Goal: Information Seeking & Learning: Learn about a topic

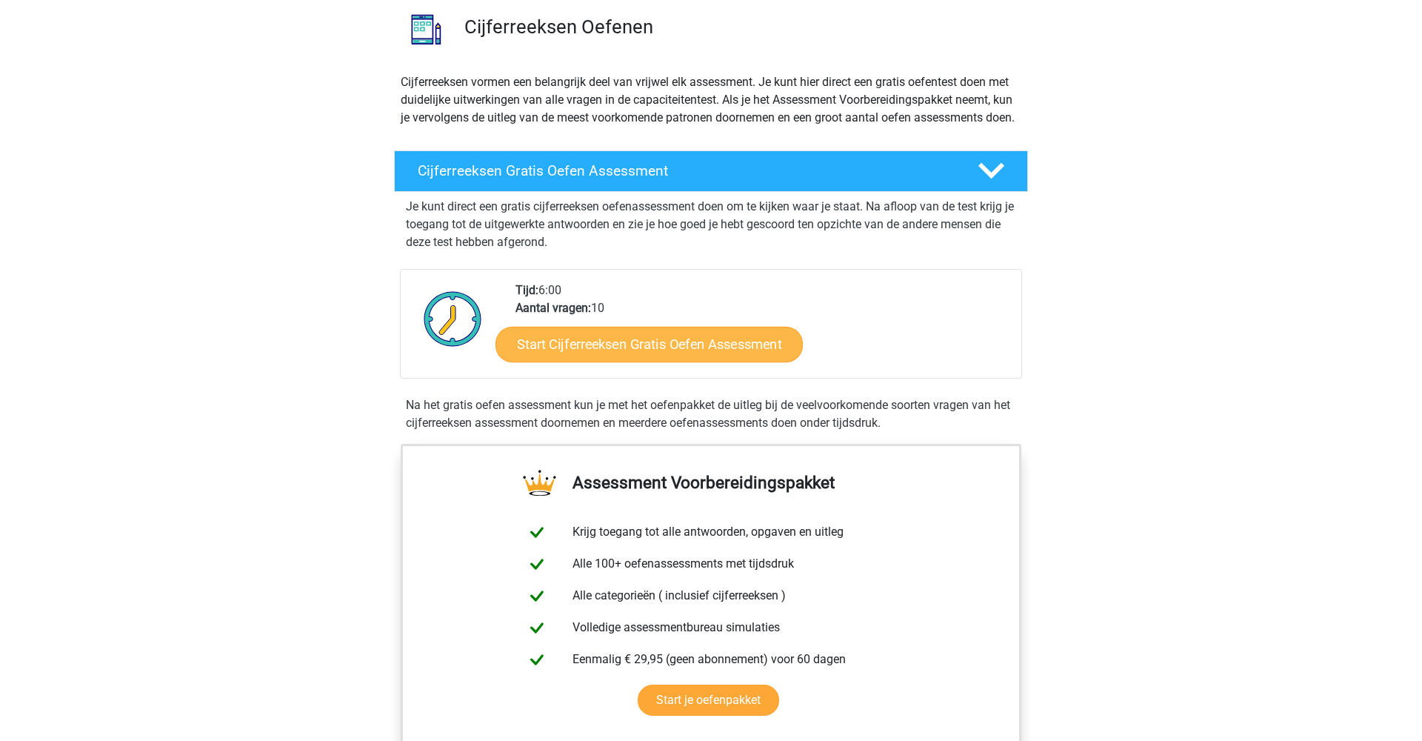
scroll to position [210, 0]
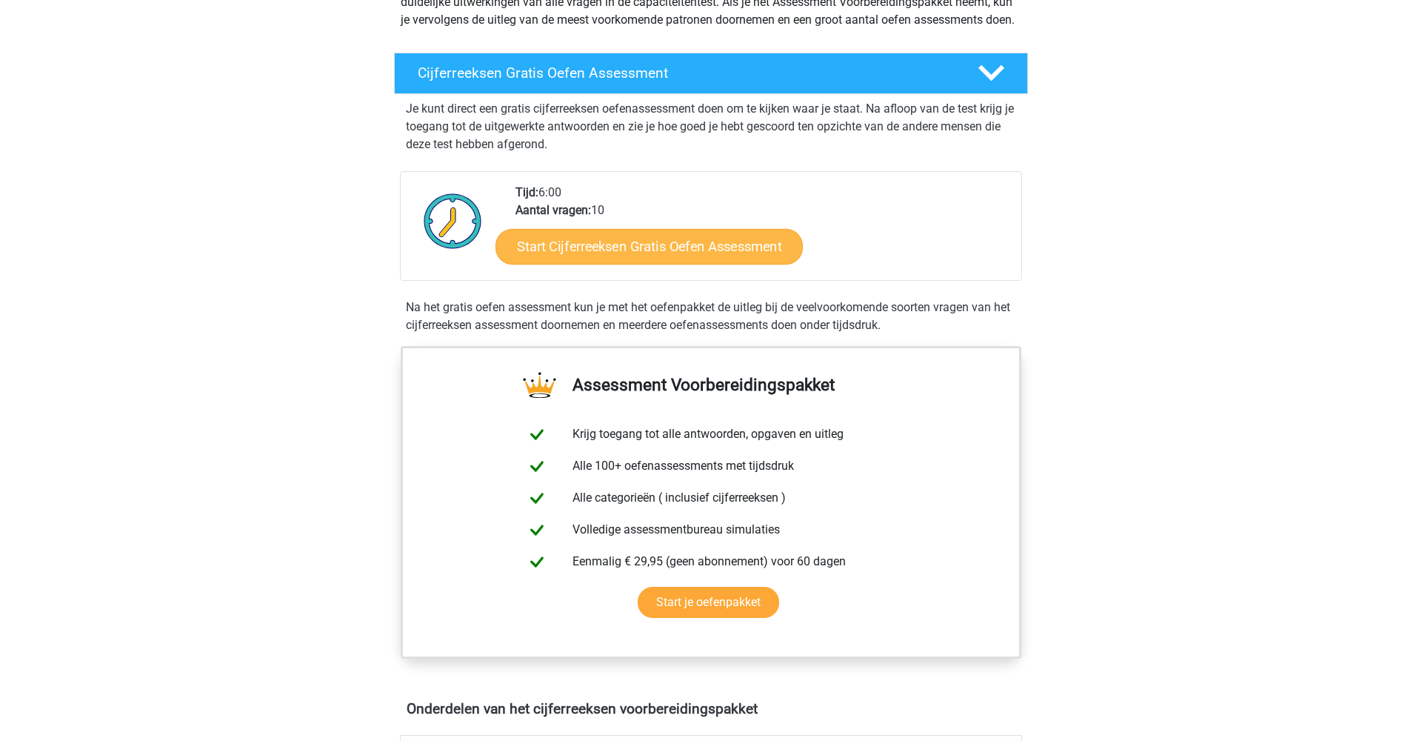
click at [737, 264] on link "Start Cijferreeksen Gratis Oefen Assessment" at bounding box center [648, 246] width 307 height 36
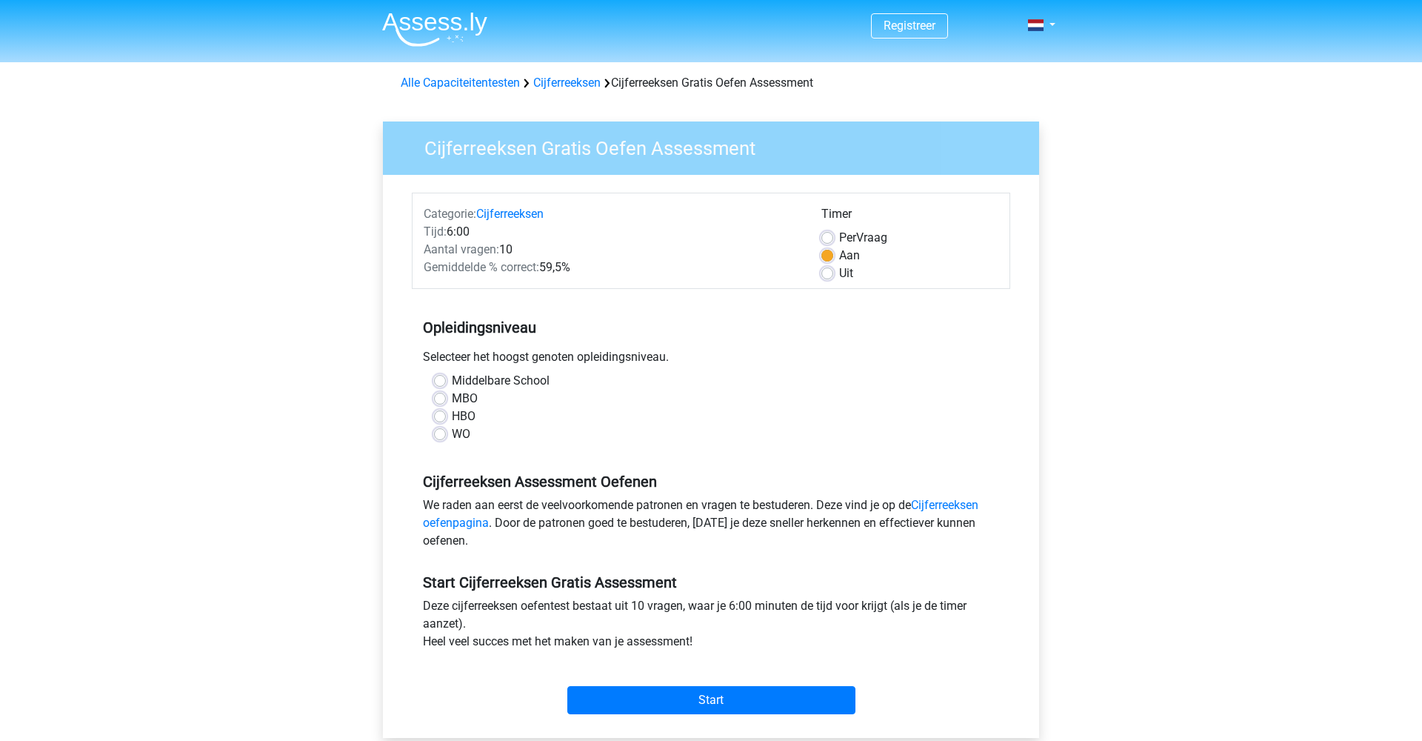
click at [452, 433] on label "WO" at bounding box center [461, 434] width 19 height 18
click at [444, 433] on input "WO" at bounding box center [440, 432] width 12 height 15
radio input "true"
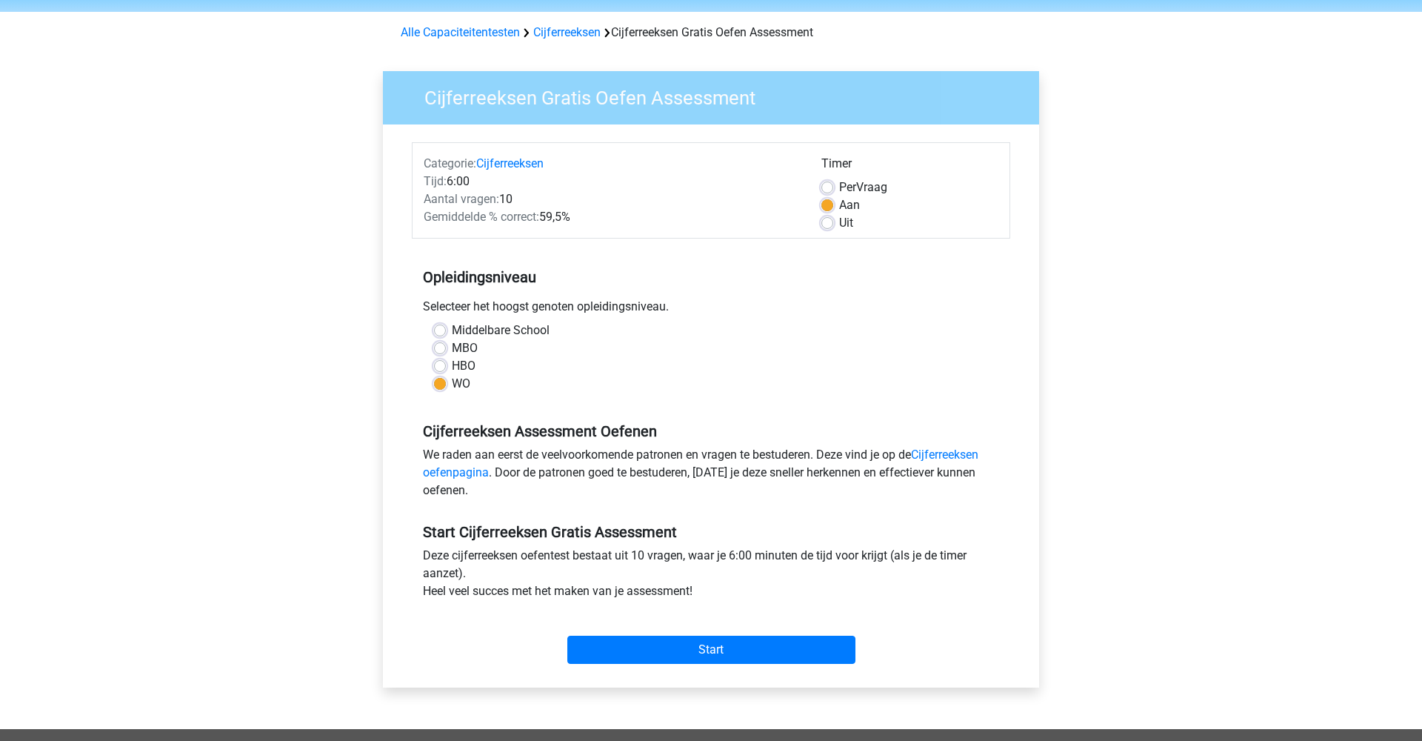
scroll to position [56, 0]
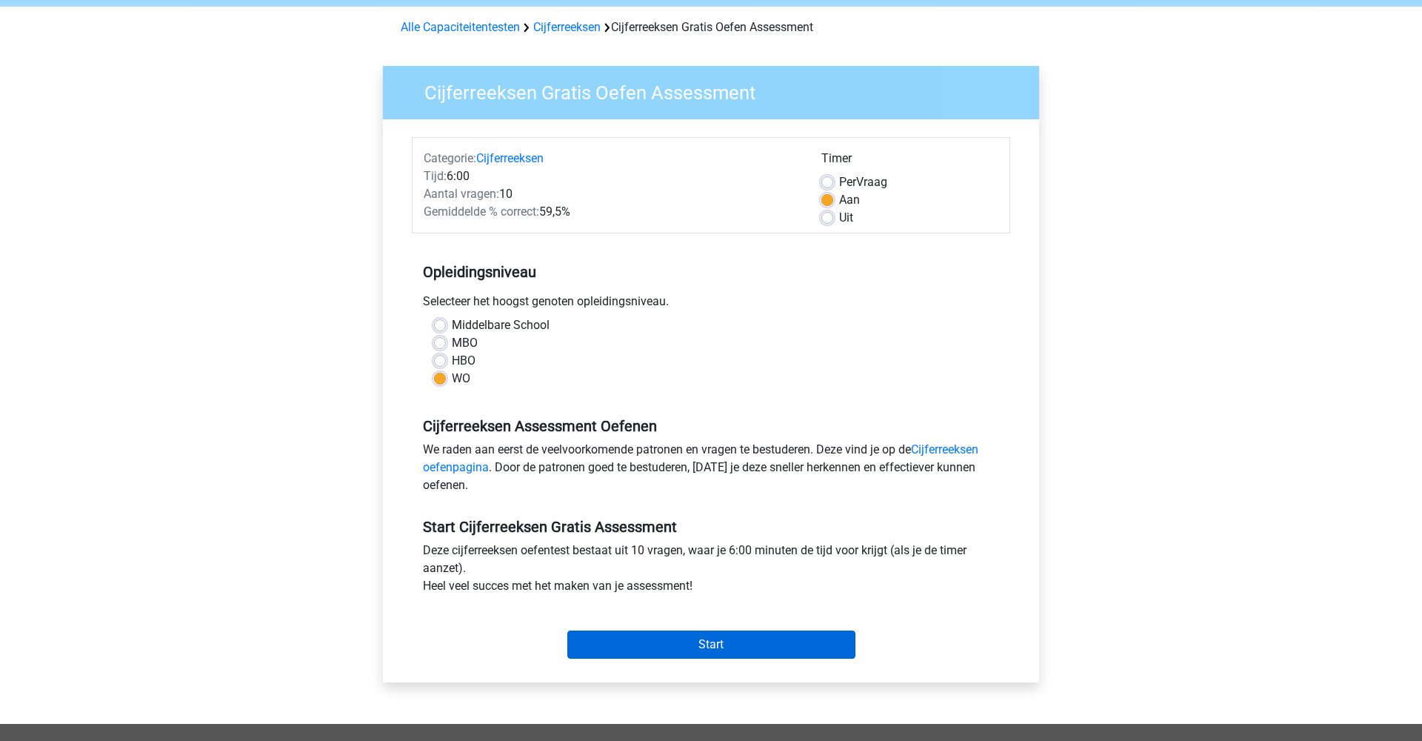
click at [738, 649] on input "Start" at bounding box center [711, 644] width 288 height 28
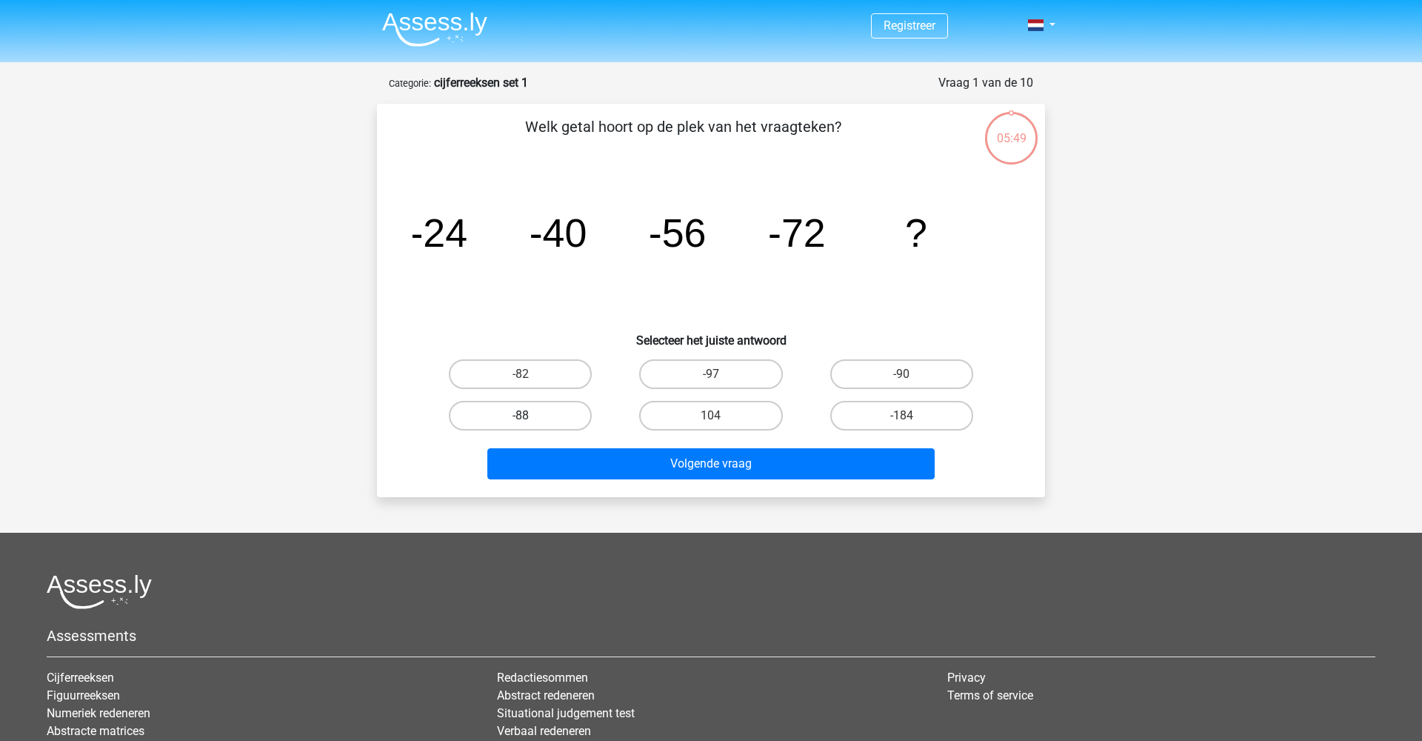
click at [539, 413] on label "-88" at bounding box center [520, 416] width 143 height 30
click at [530, 415] on input "-88" at bounding box center [526, 420] width 10 height 10
radio input "true"
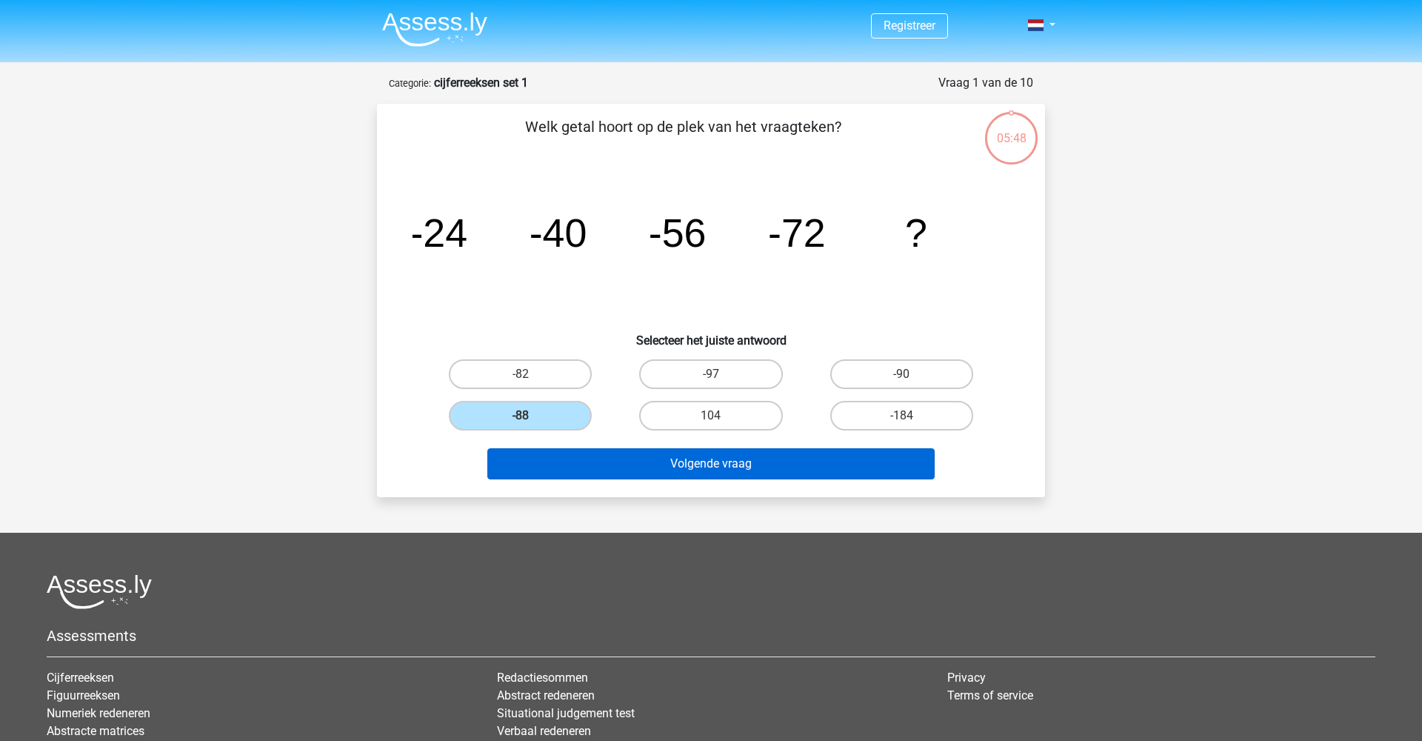
click at [602, 459] on button "Volgende vraag" at bounding box center [711, 463] width 448 height 31
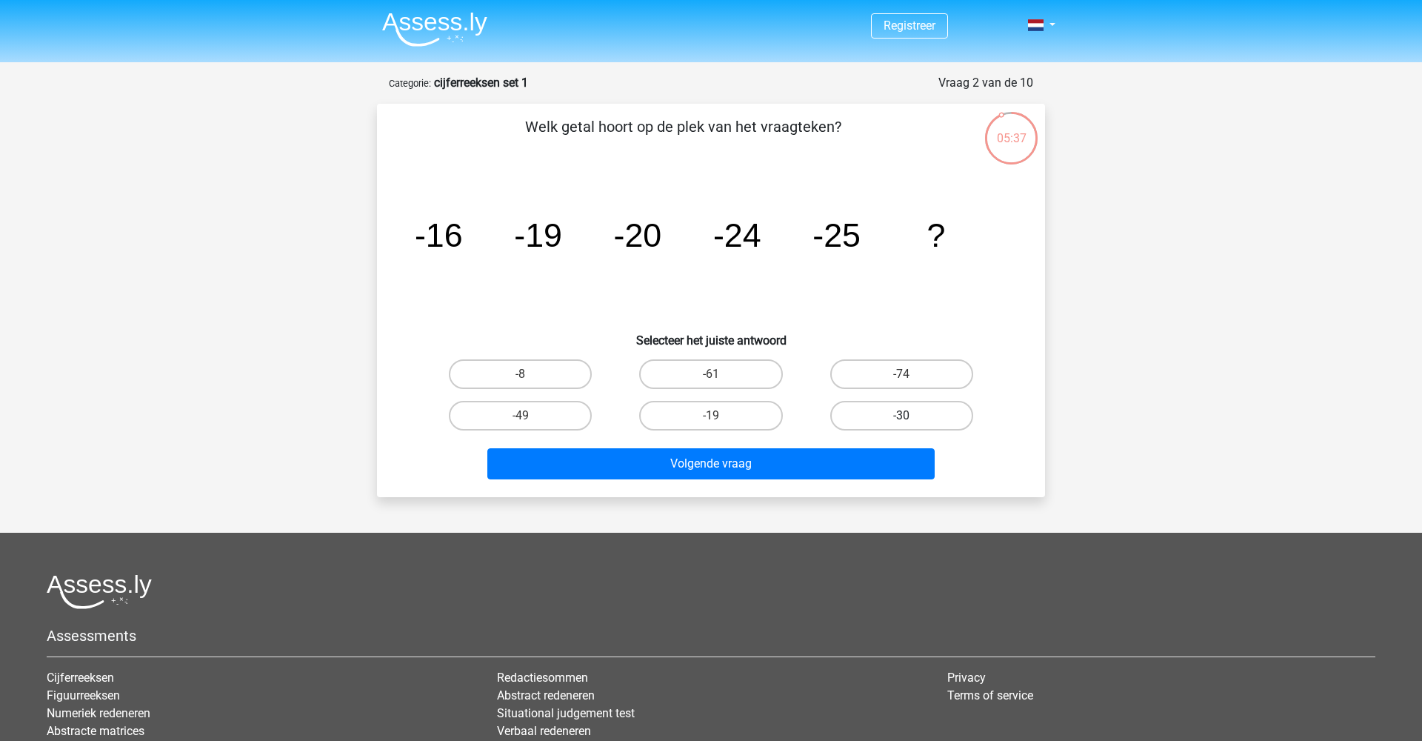
click at [900, 403] on label "-30" at bounding box center [901, 416] width 143 height 30
click at [901, 415] on input "-30" at bounding box center [906, 420] width 10 height 10
radio input "true"
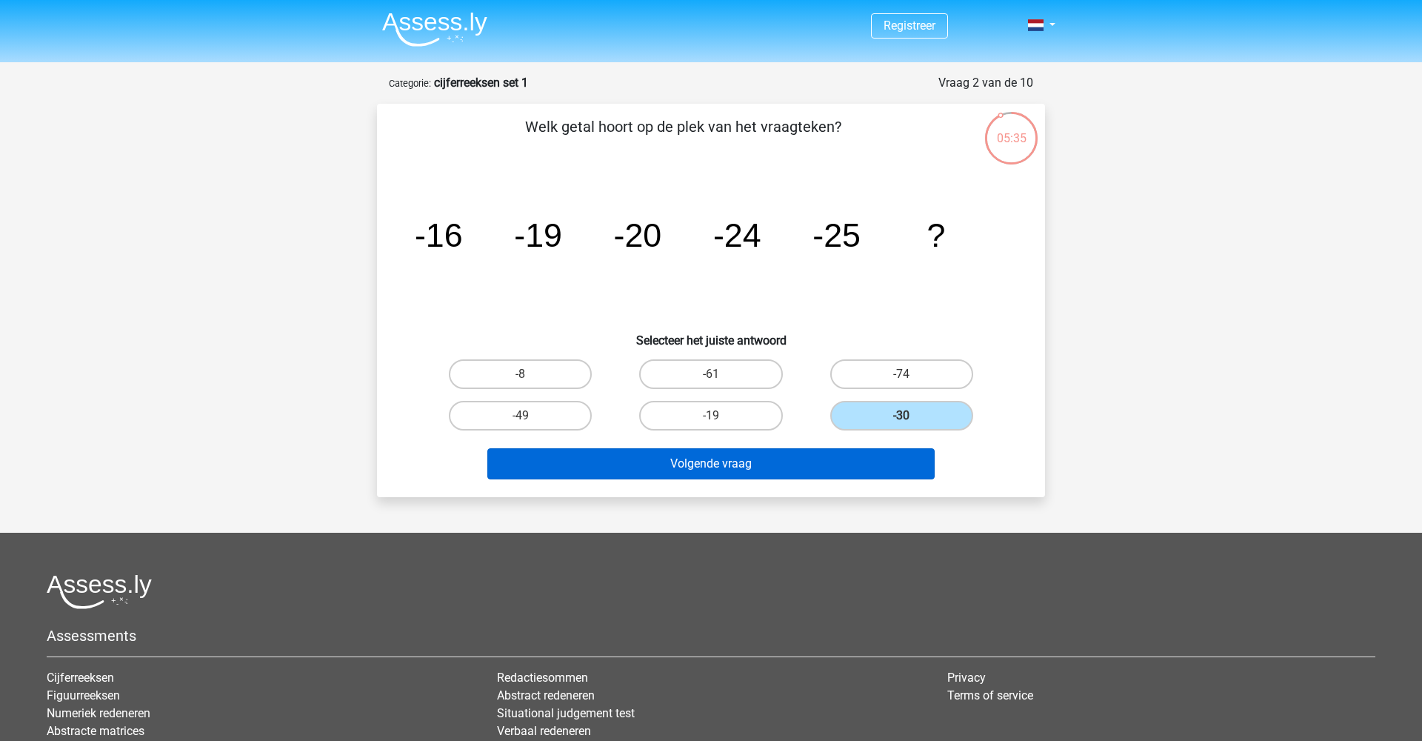
click at [857, 462] on button "Volgende vraag" at bounding box center [711, 463] width 448 height 31
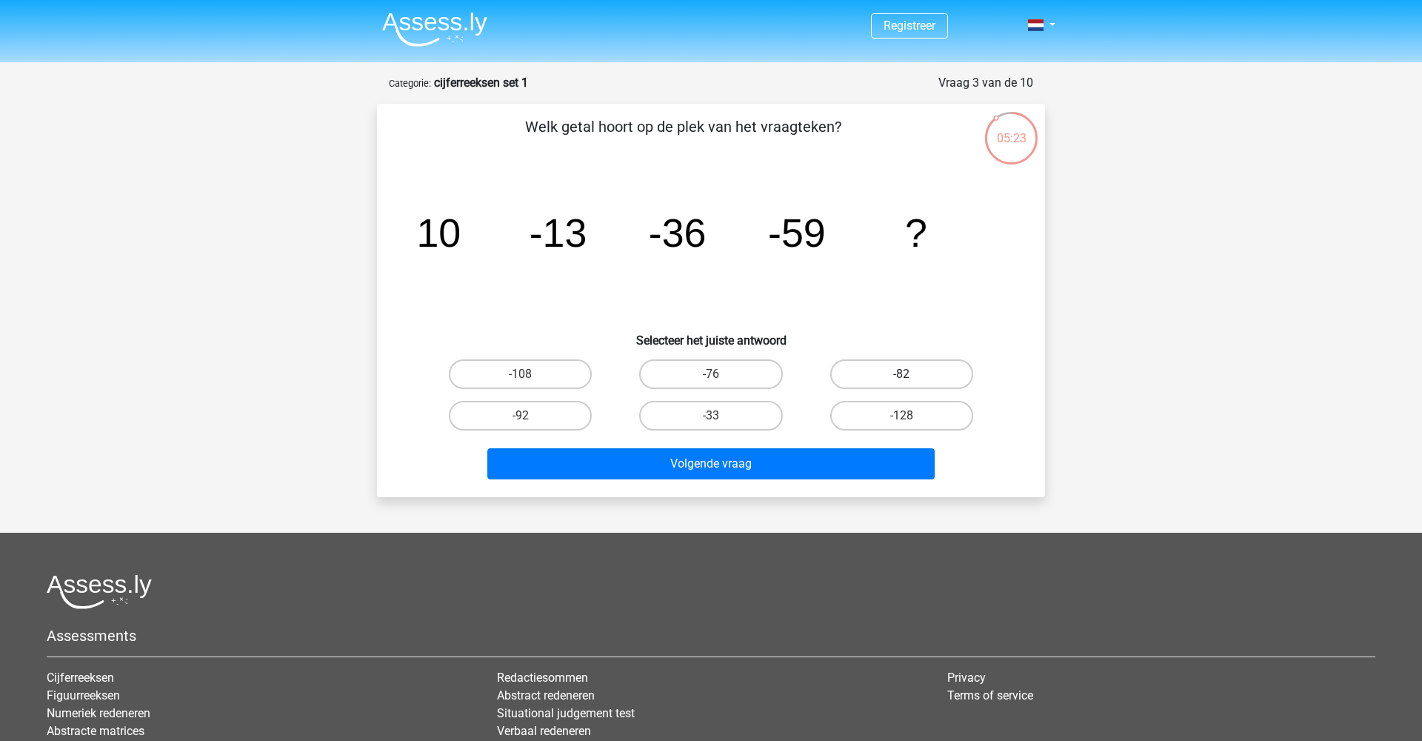
click at [875, 363] on label "-82" at bounding box center [901, 374] width 143 height 30
click at [901, 374] on input "-82" at bounding box center [906, 379] width 10 height 10
radio input "true"
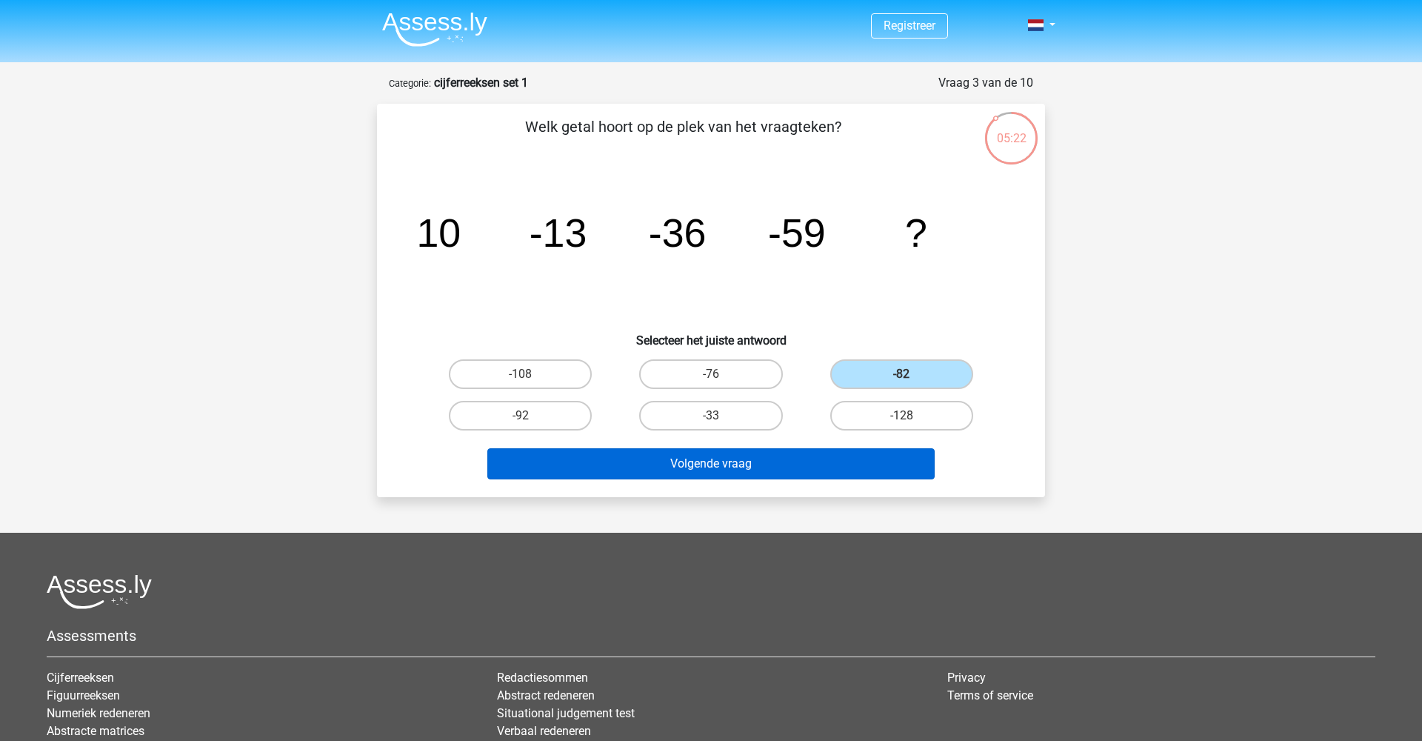
click at [832, 452] on button "Volgende vraag" at bounding box center [711, 463] width 448 height 31
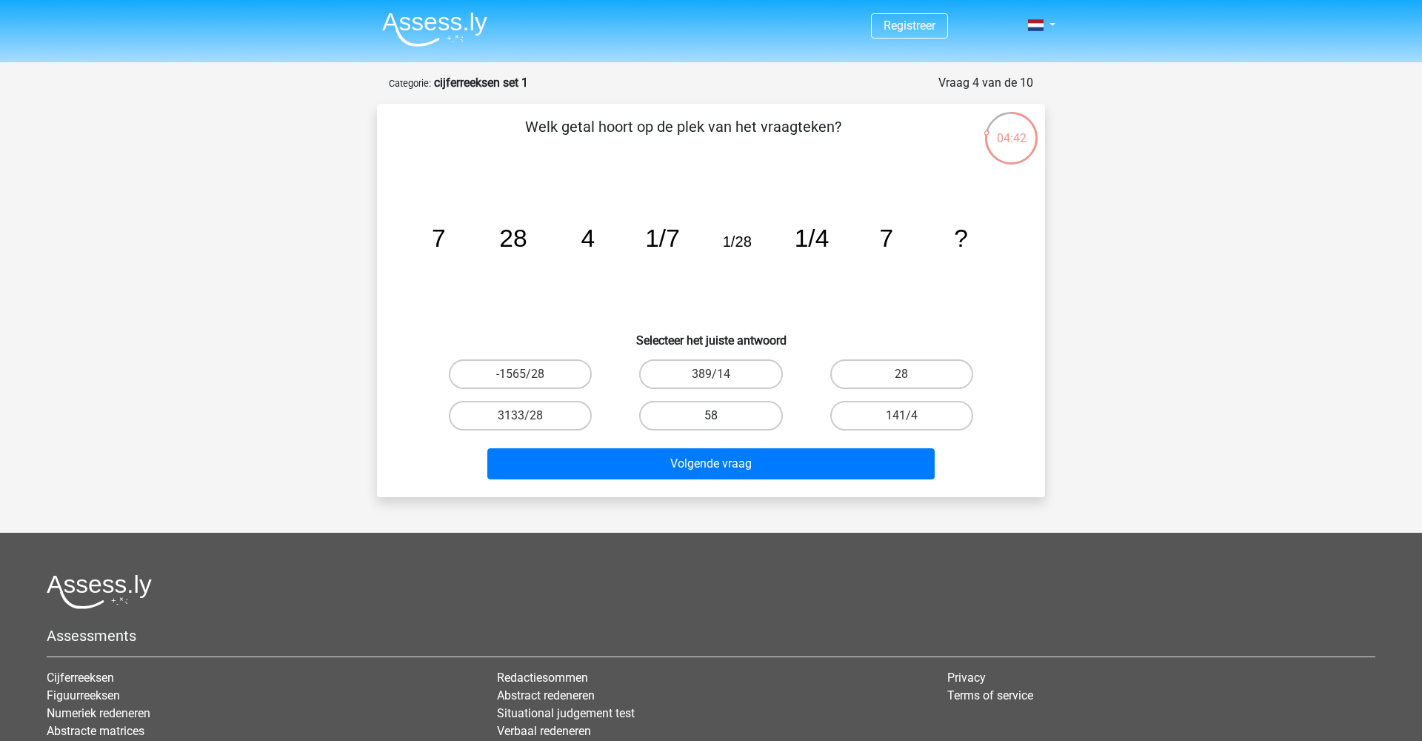
click at [757, 421] on label "58" at bounding box center [710, 416] width 143 height 30
click at [721, 421] on input "58" at bounding box center [716, 420] width 10 height 10
radio input "true"
click at [519, 411] on label "3133/28" at bounding box center [520, 416] width 143 height 30
click at [521, 415] on input "3133/28" at bounding box center [526, 420] width 10 height 10
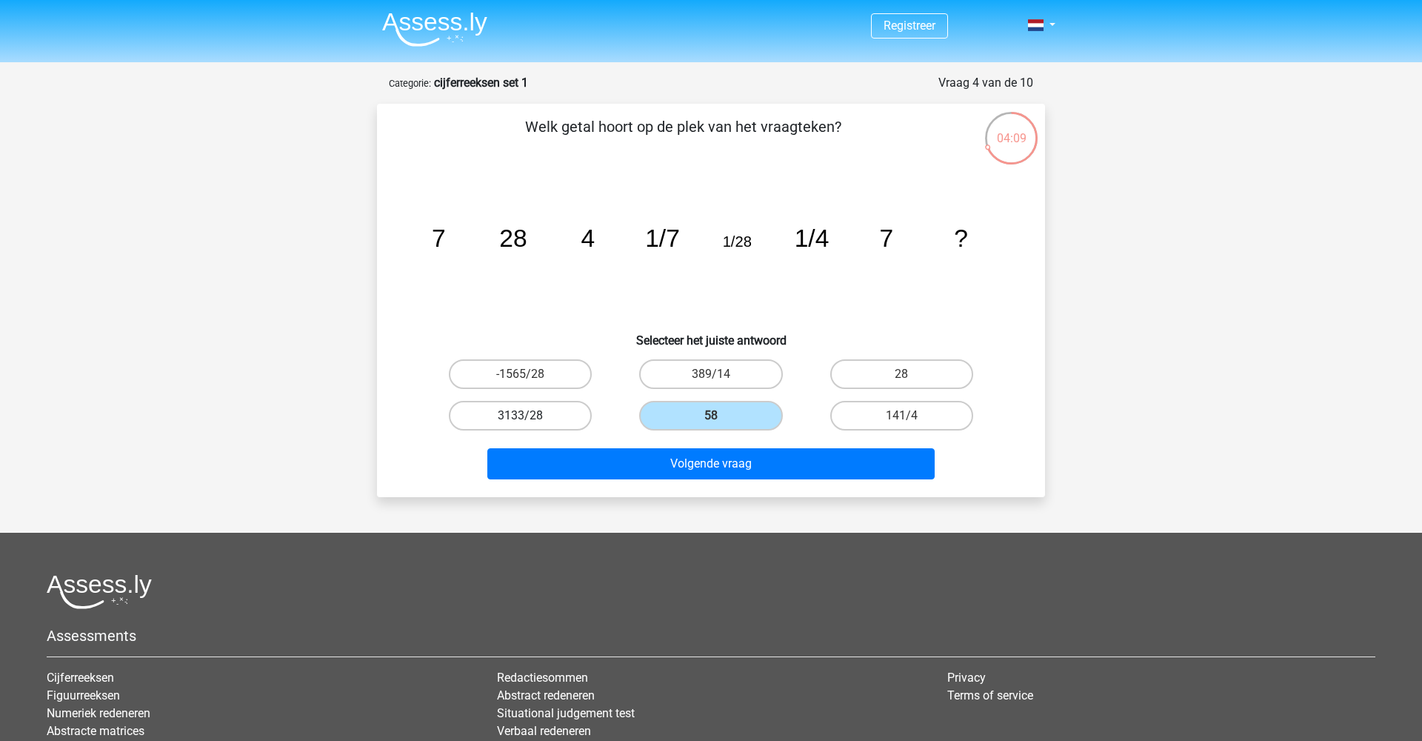
radio input "true"
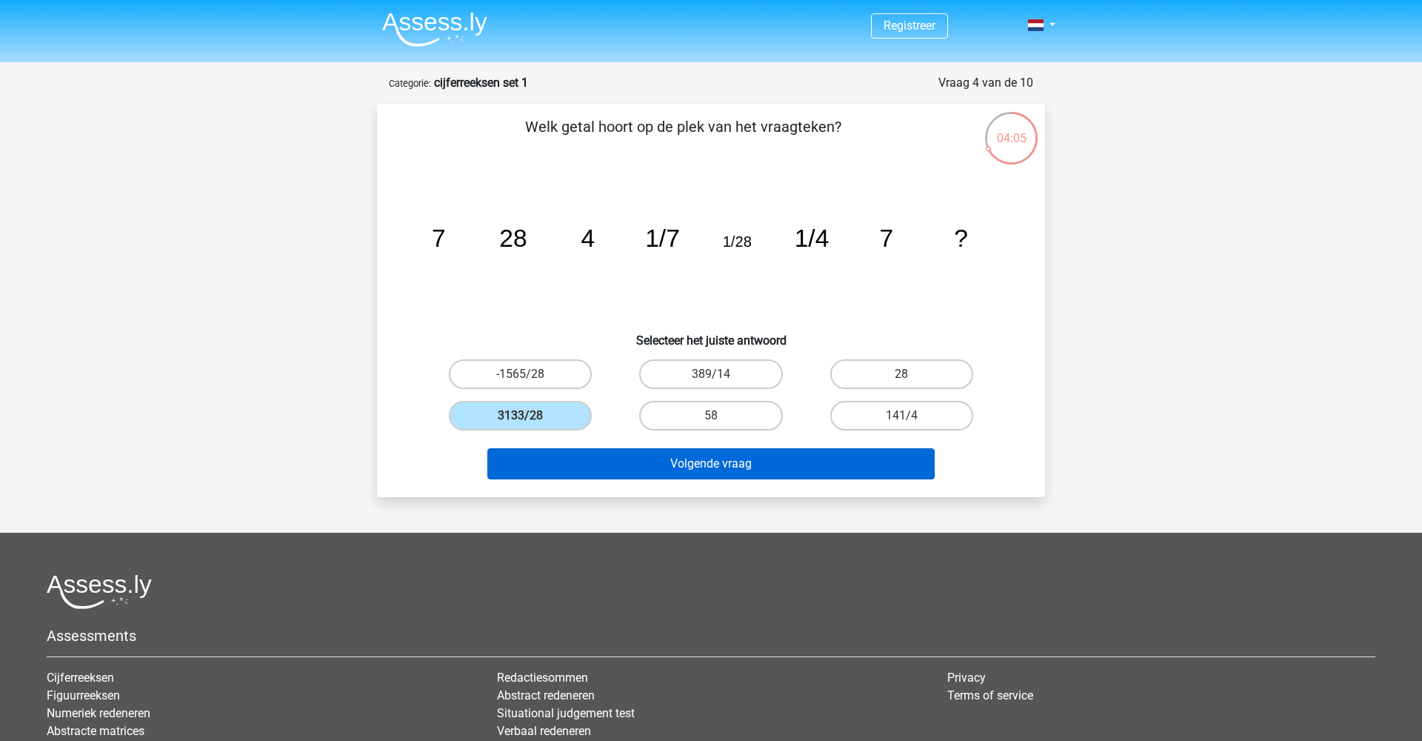
click at [641, 462] on button "Volgende vraag" at bounding box center [711, 463] width 448 height 31
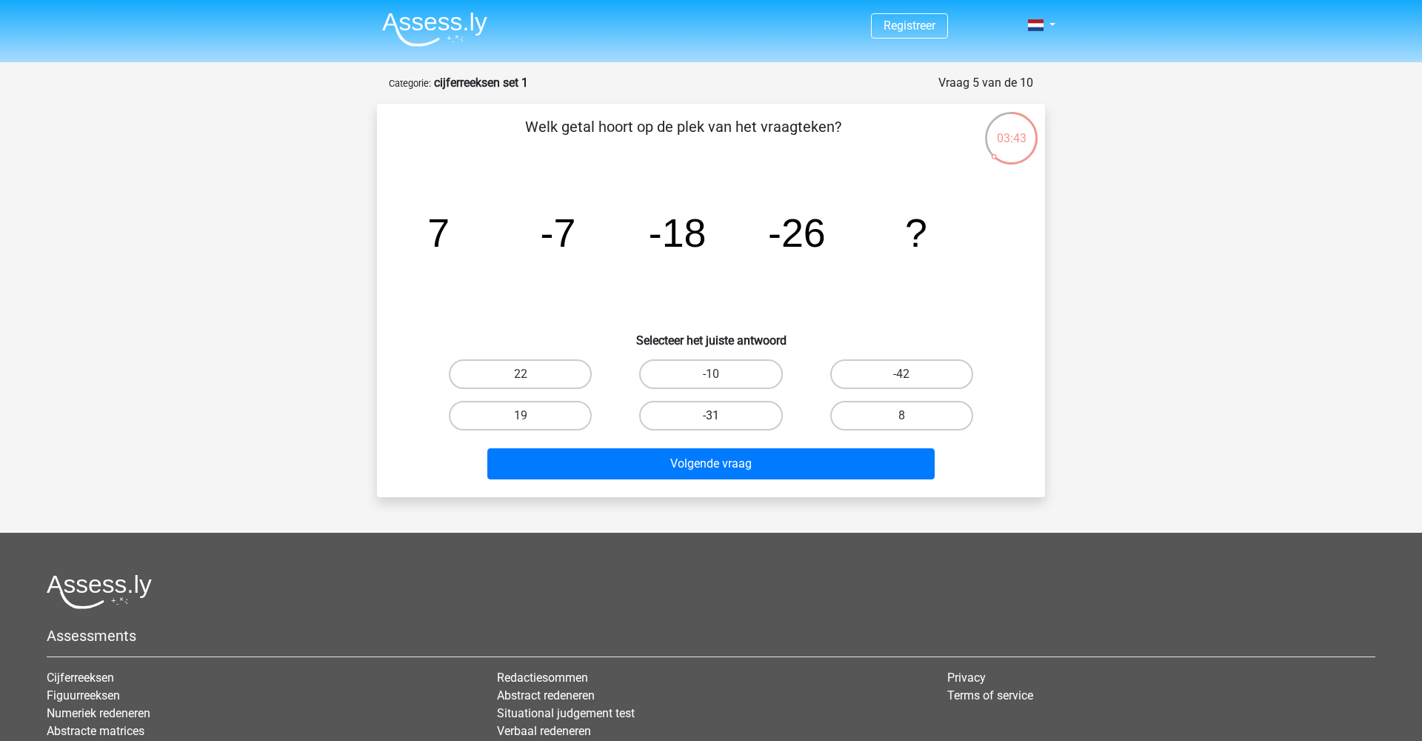
click at [768, 413] on label "-31" at bounding box center [710, 416] width 143 height 30
click at [721, 415] on input "-31" at bounding box center [716, 420] width 10 height 10
radio input "true"
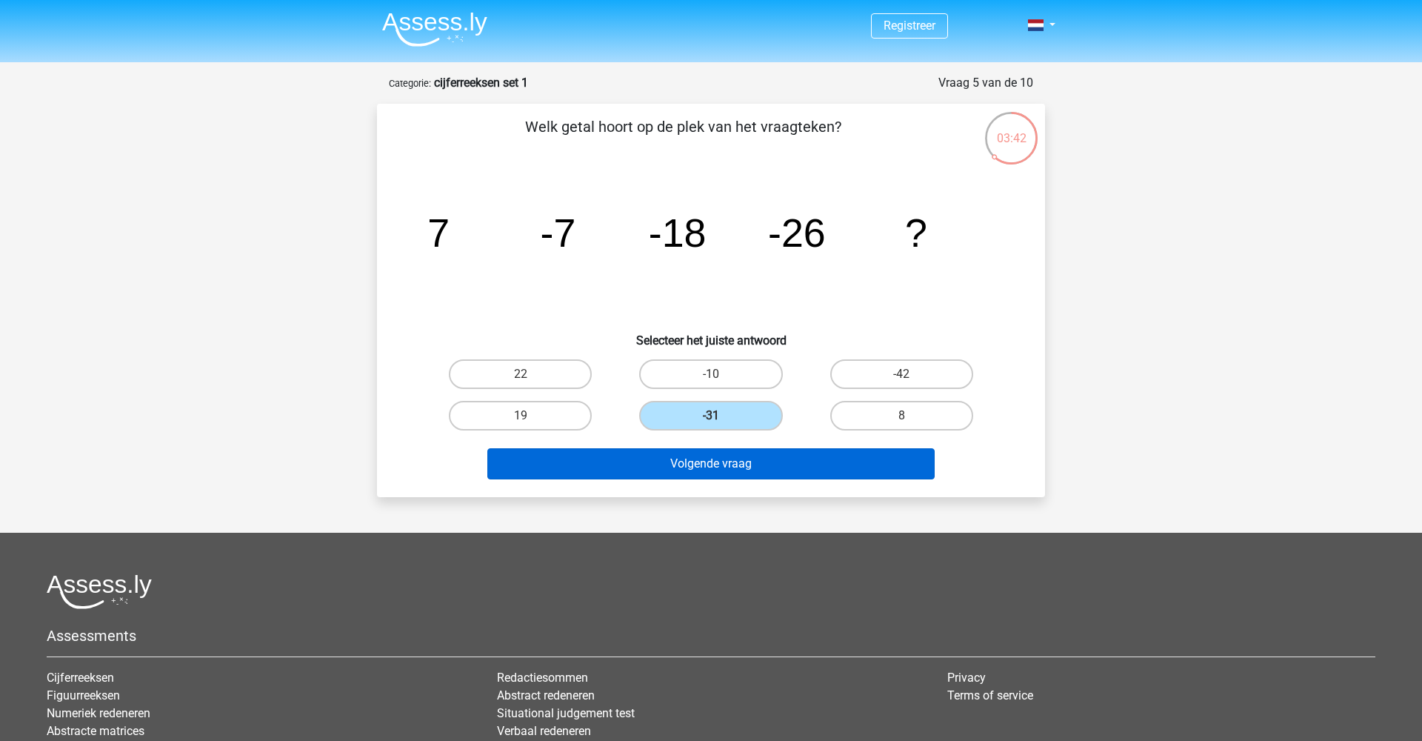
click at [775, 460] on button "Volgende vraag" at bounding box center [711, 463] width 448 height 31
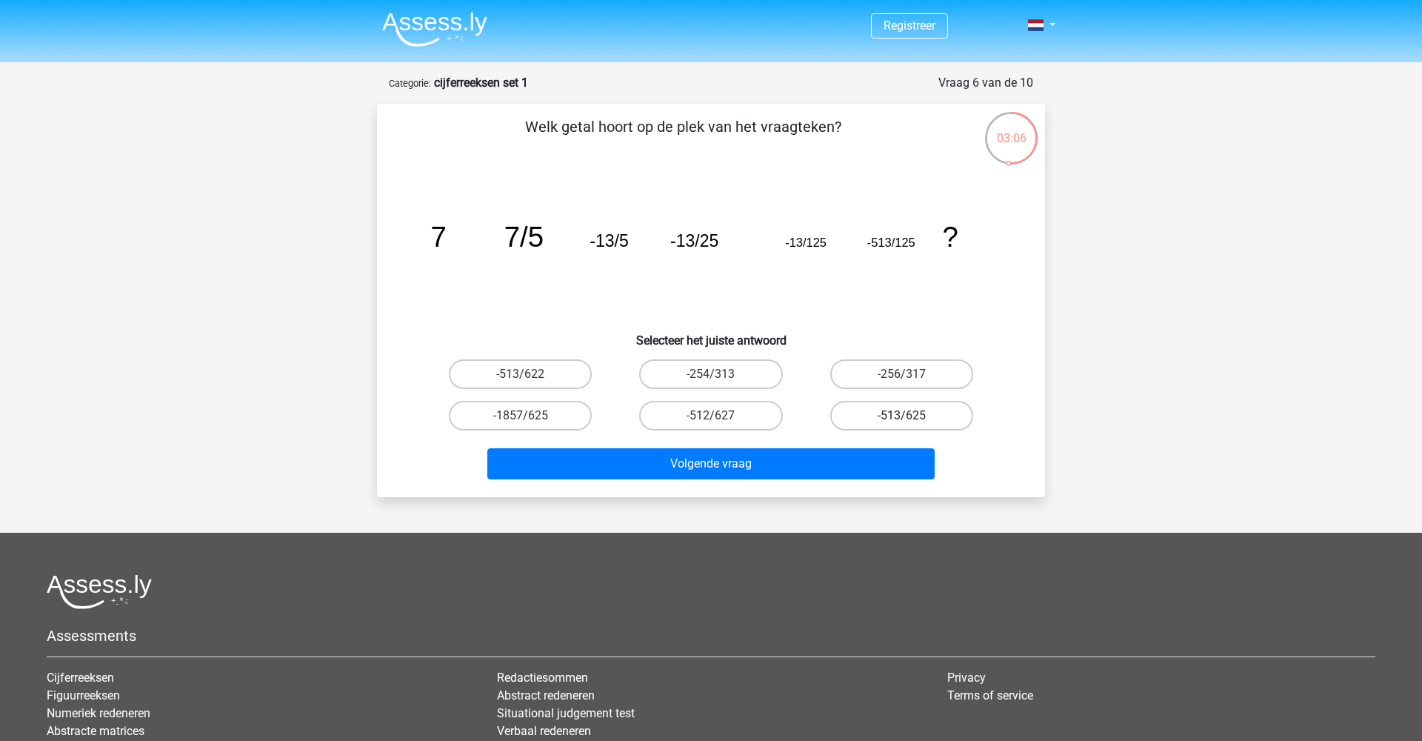
click at [933, 410] on label "-513/625" at bounding box center [901, 416] width 143 height 30
click at [911, 415] on input "-513/625" at bounding box center [906, 420] width 10 height 10
radio input "true"
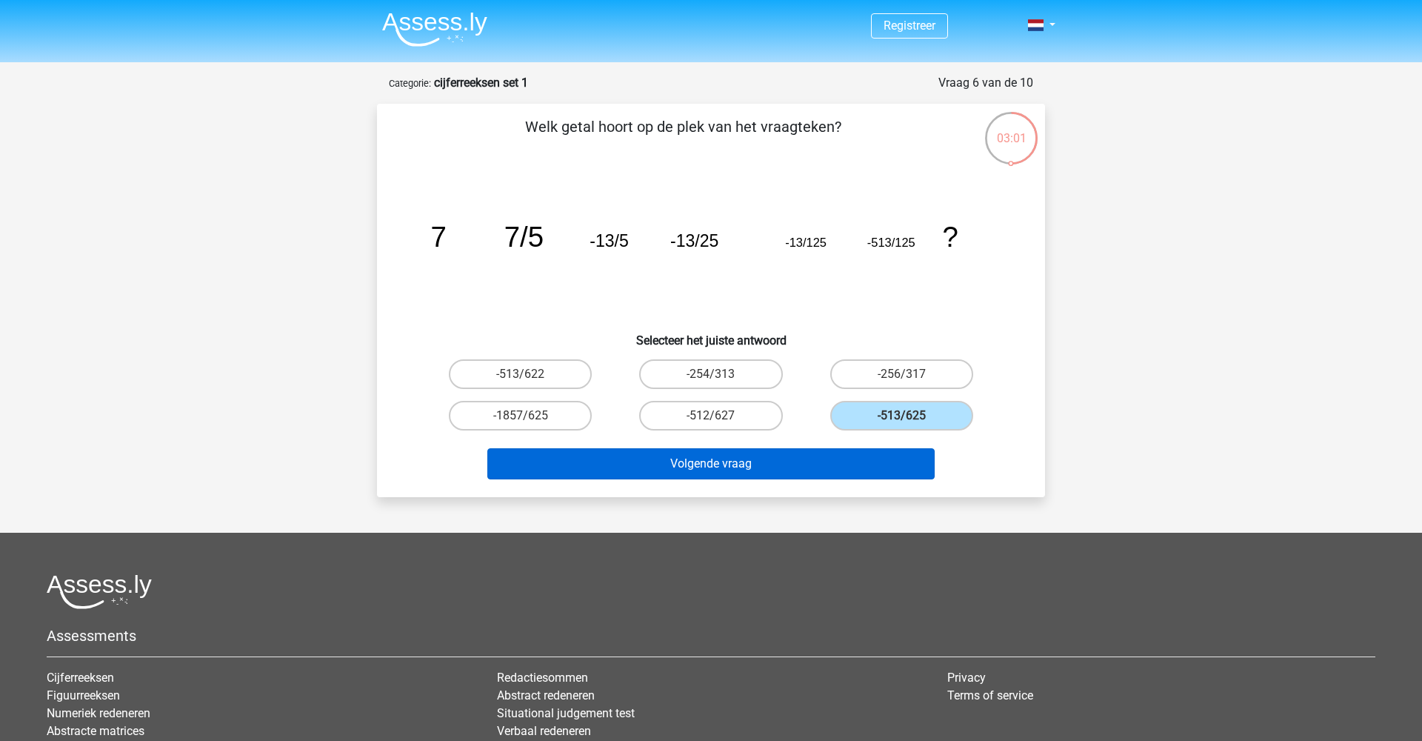
click at [864, 463] on button "Volgende vraag" at bounding box center [711, 463] width 448 height 31
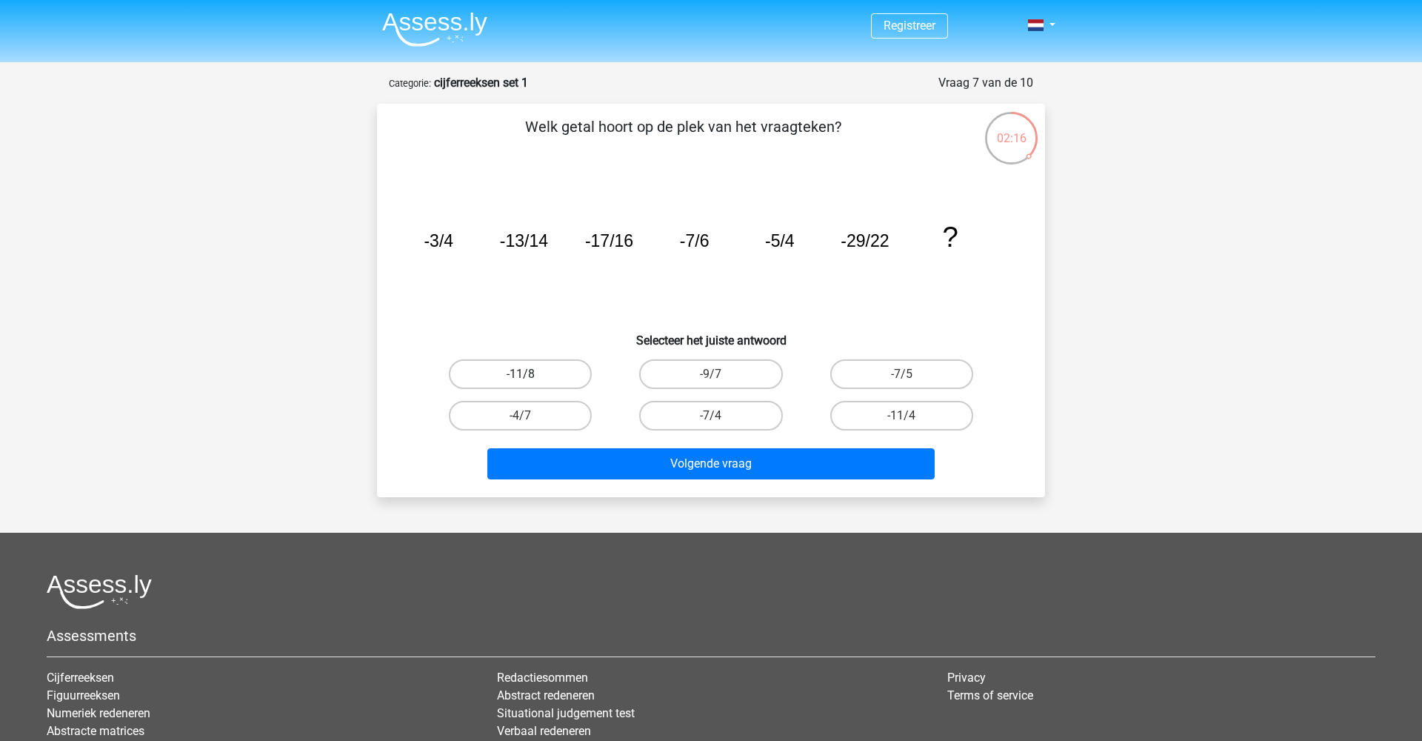
click at [572, 364] on label "-11/8" at bounding box center [520, 374] width 143 height 30
click at [530, 374] on input "-11/8" at bounding box center [526, 379] width 10 height 10
radio input "true"
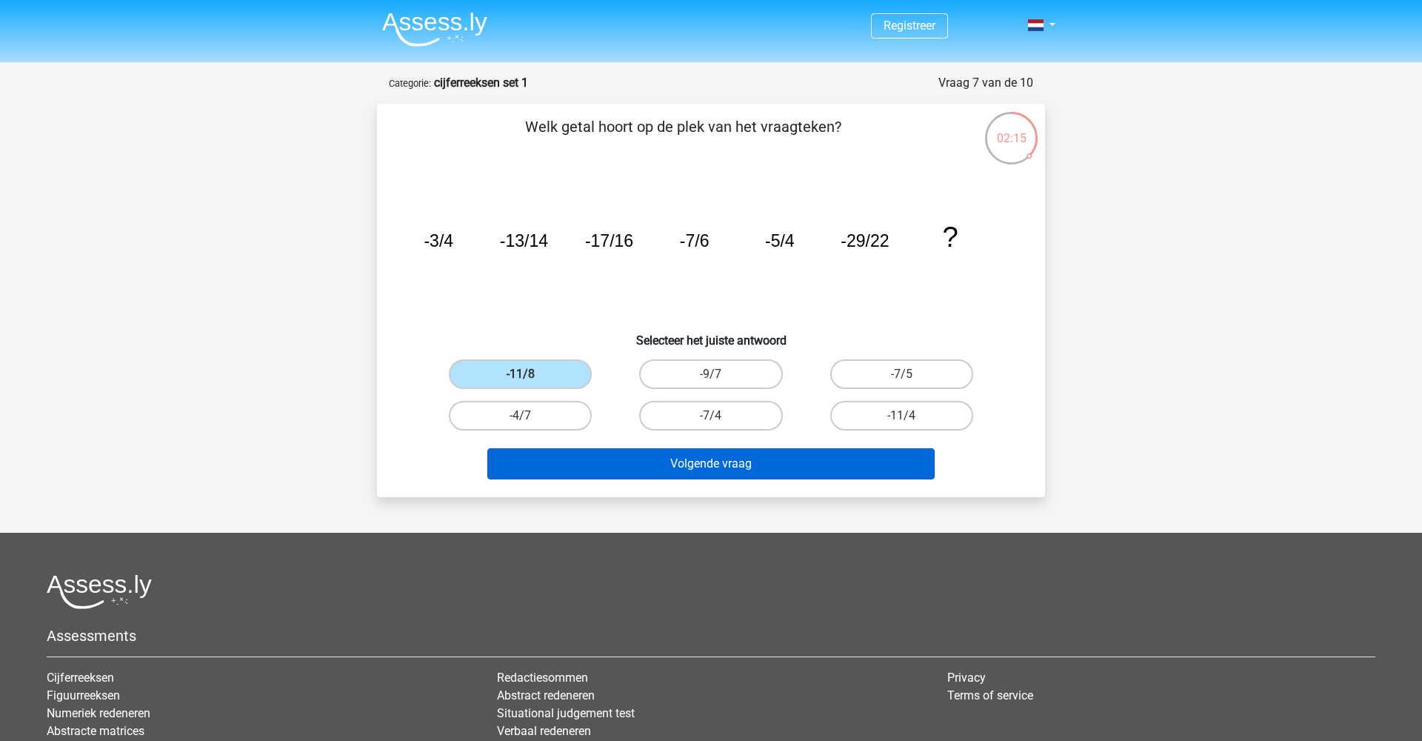
click at [627, 469] on button "Volgende vraag" at bounding box center [711, 463] width 448 height 31
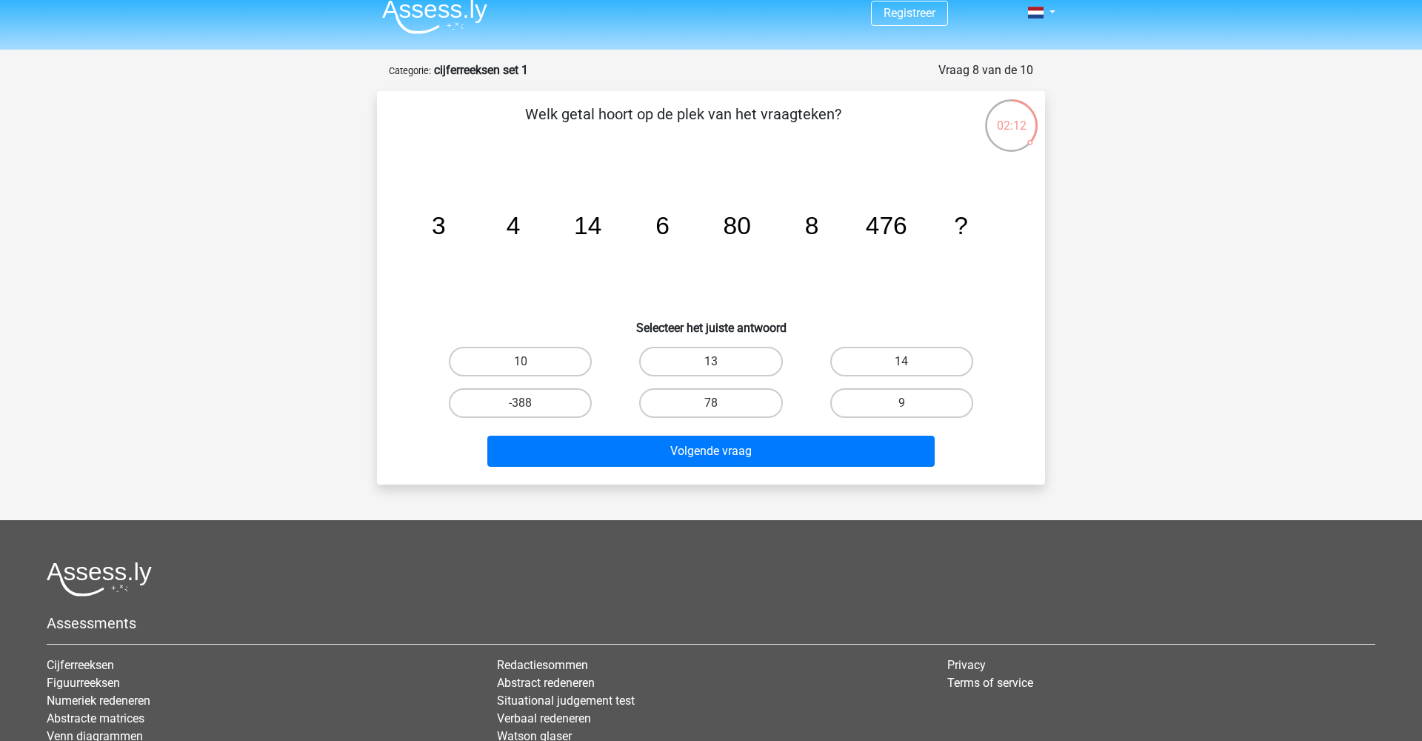
scroll to position [12, 0]
click at [553, 351] on label "10" at bounding box center [520, 362] width 143 height 30
click at [530, 362] on input "10" at bounding box center [526, 367] width 10 height 10
radio input "true"
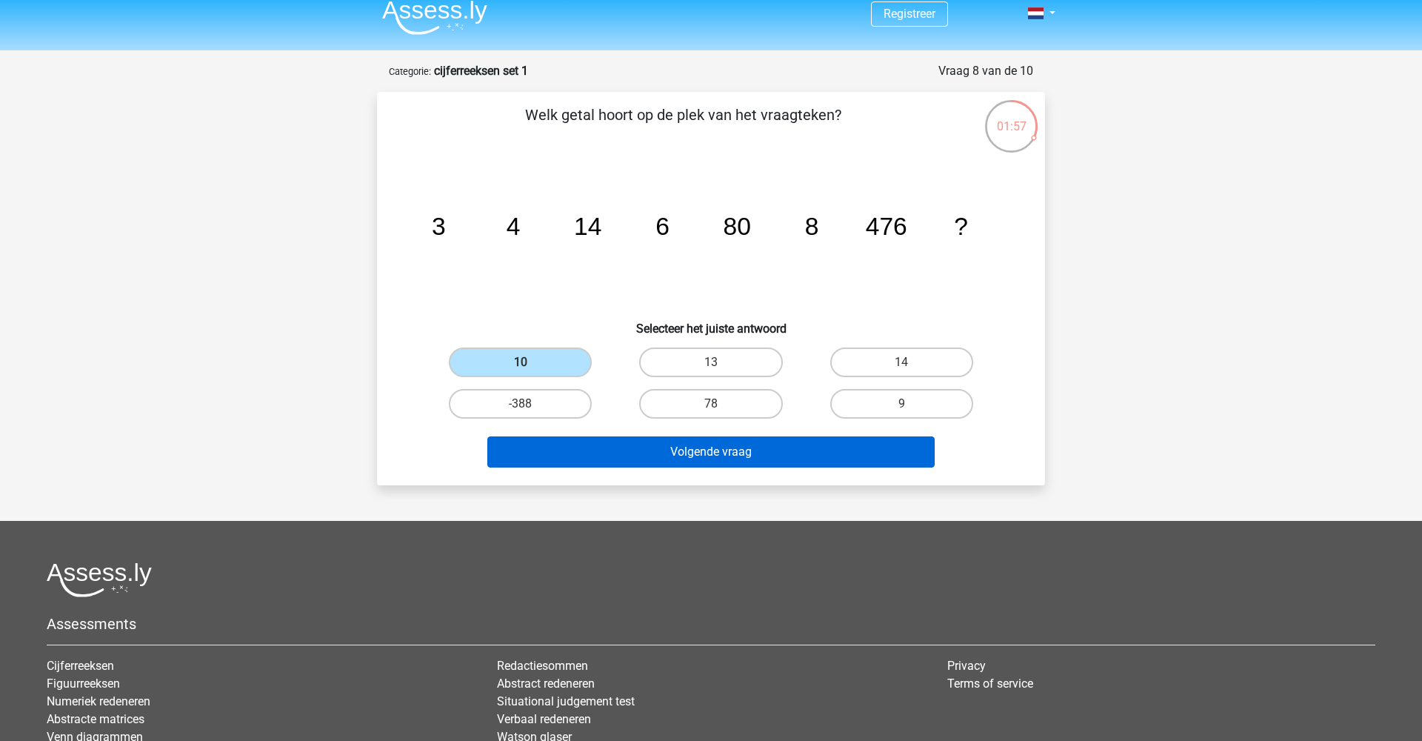
click at [576, 453] on button "Volgende vraag" at bounding box center [711, 451] width 448 height 31
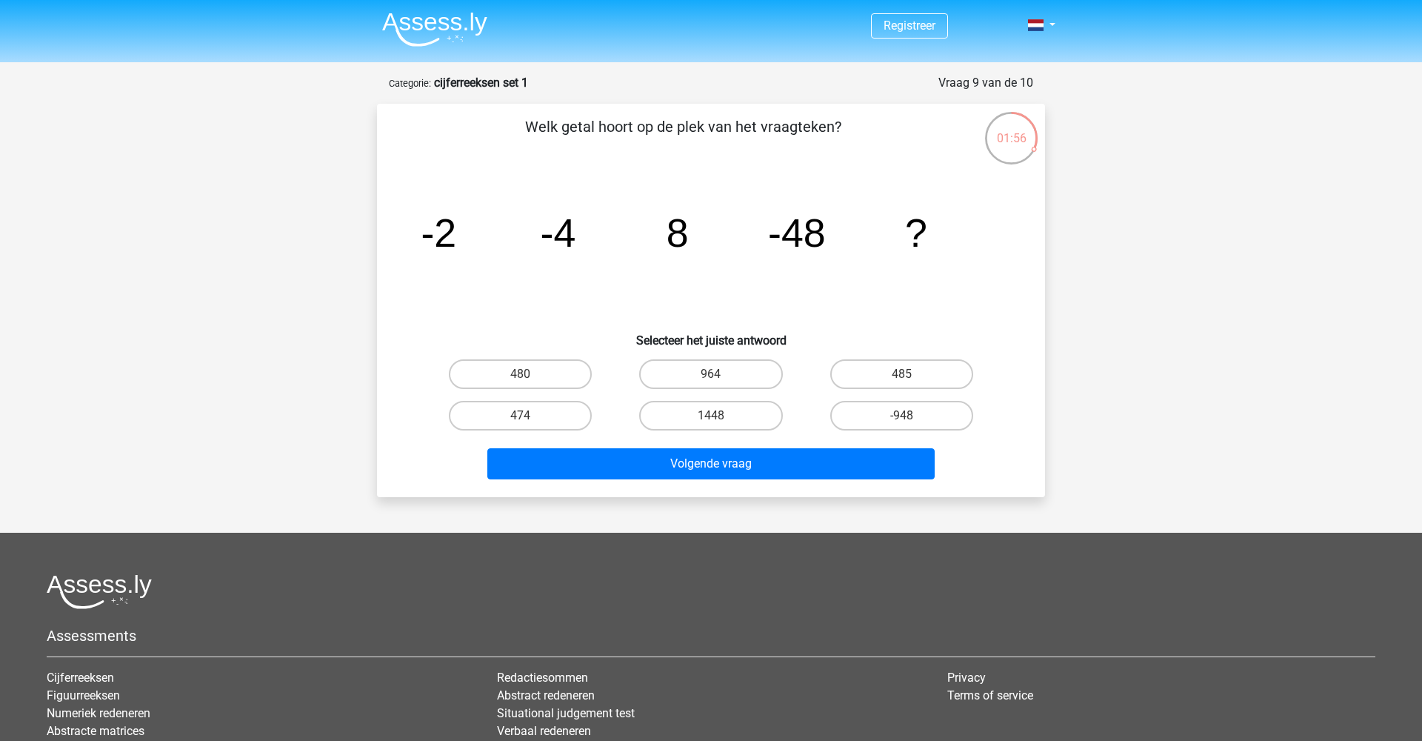
scroll to position [0, 0]
click at [571, 412] on label "474" at bounding box center [520, 416] width 143 height 30
click at [530, 415] on input "474" at bounding box center [526, 420] width 10 height 10
radio input "true"
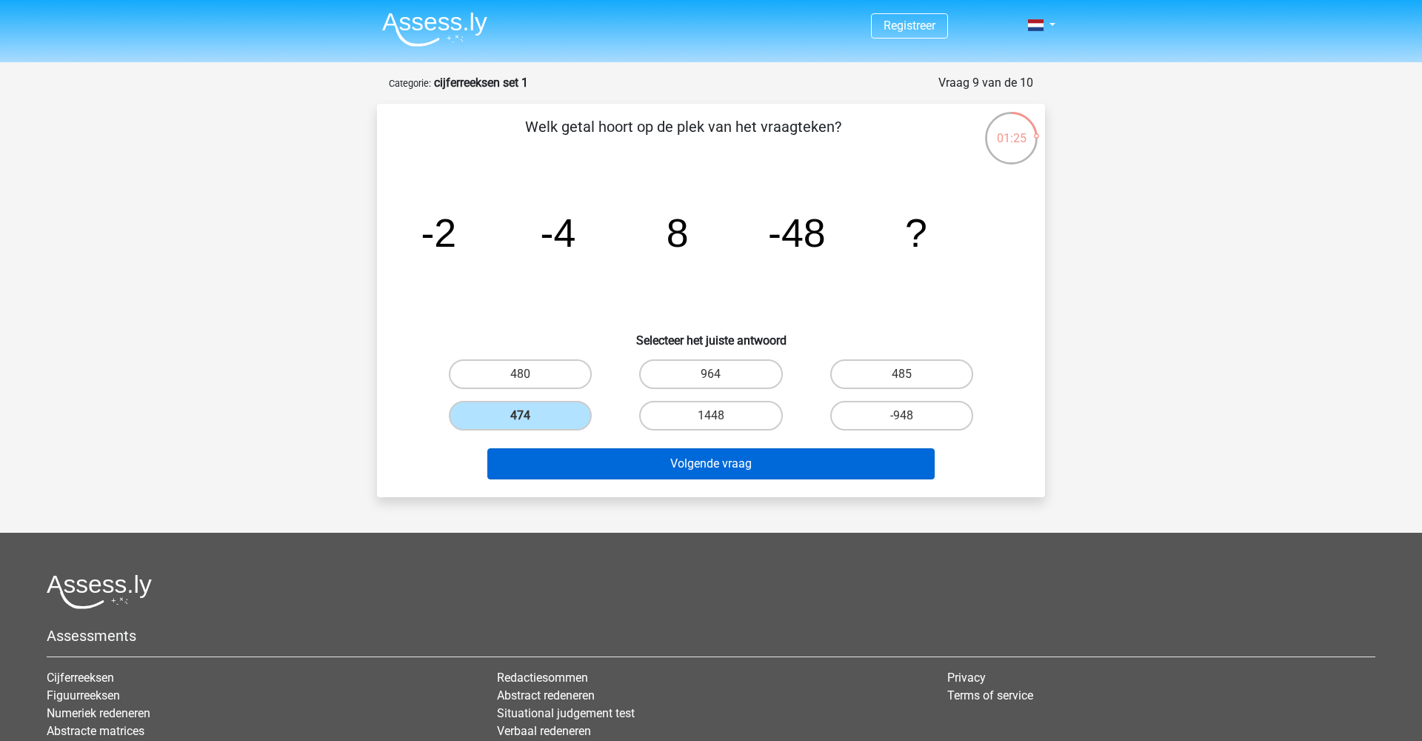
click at [597, 471] on button "Volgende vraag" at bounding box center [711, 463] width 448 height 31
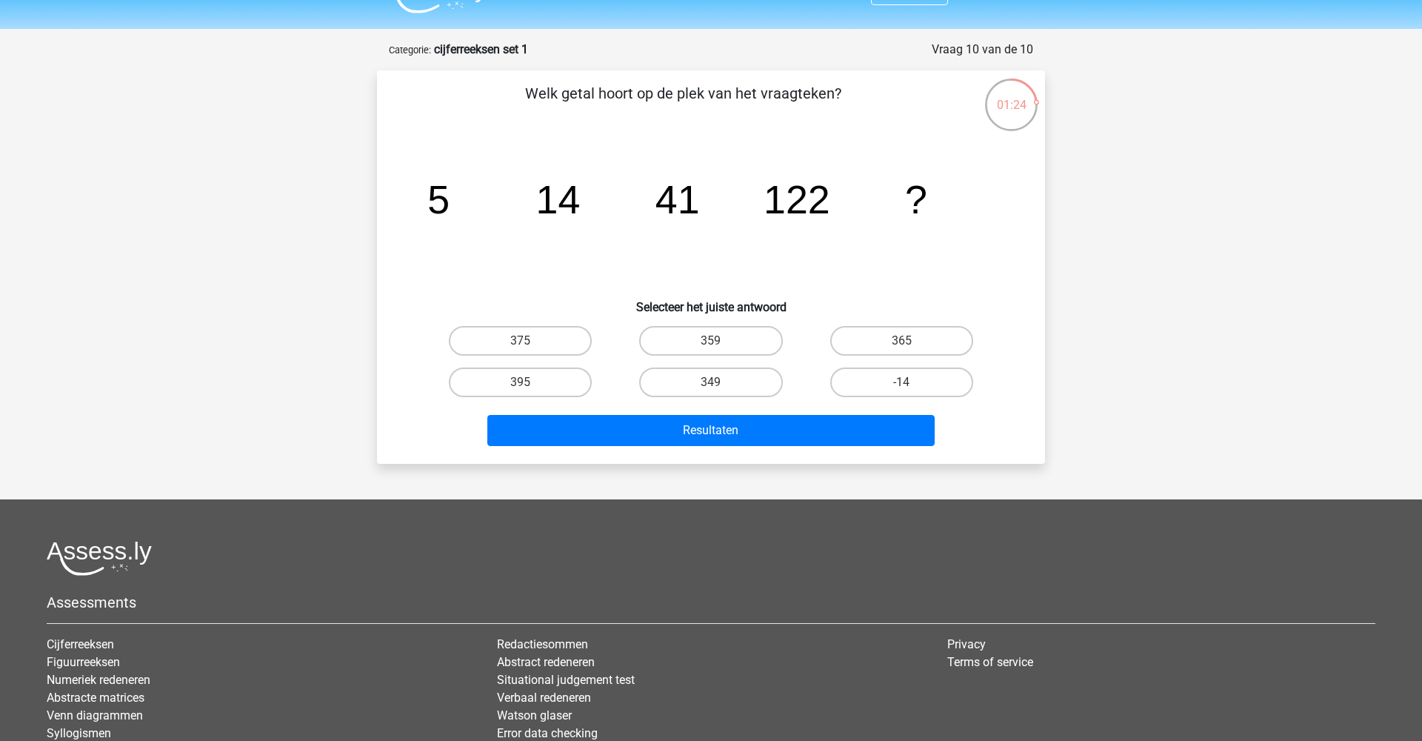
scroll to position [33, 0]
click at [867, 344] on label "365" at bounding box center [901, 342] width 143 height 30
click at [901, 344] on input "365" at bounding box center [906, 346] width 10 height 10
radio input "true"
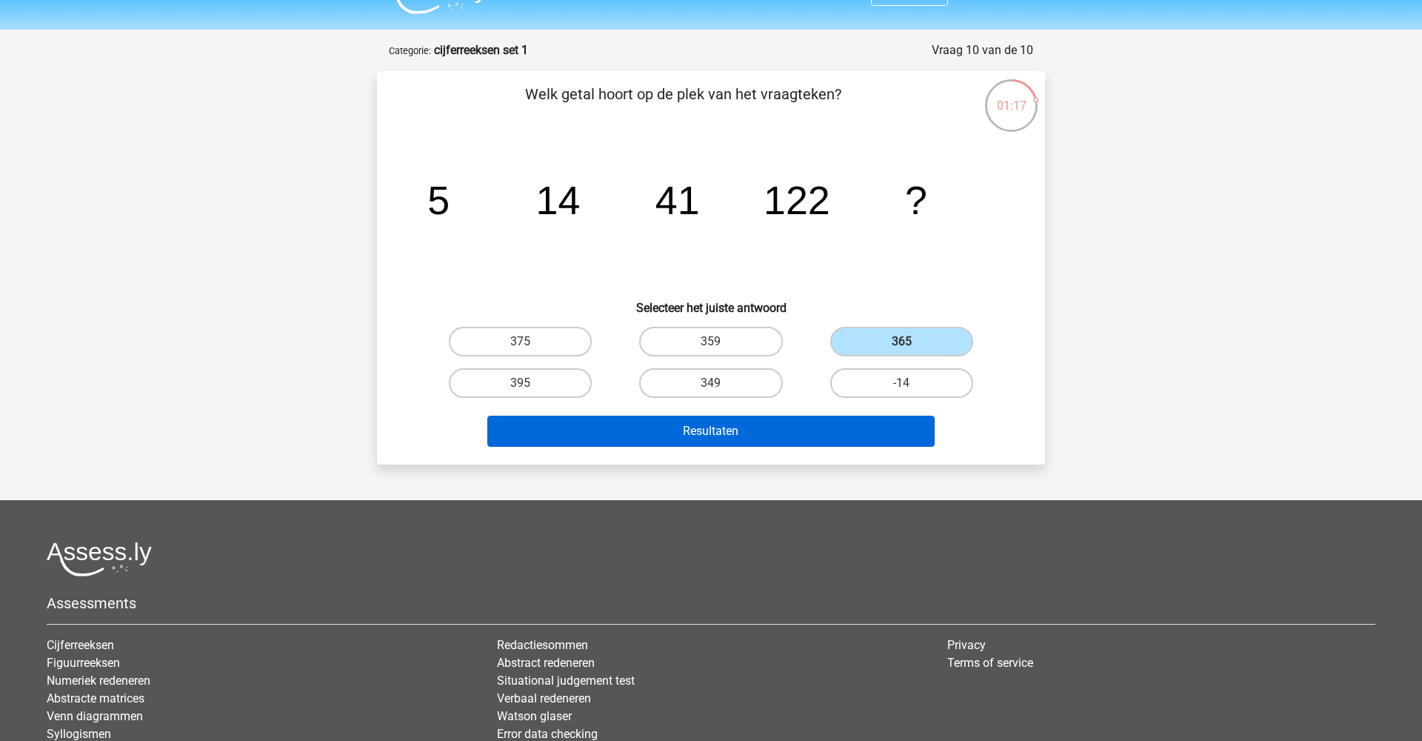
click at [812, 441] on button "Resultaten" at bounding box center [711, 430] width 448 height 31
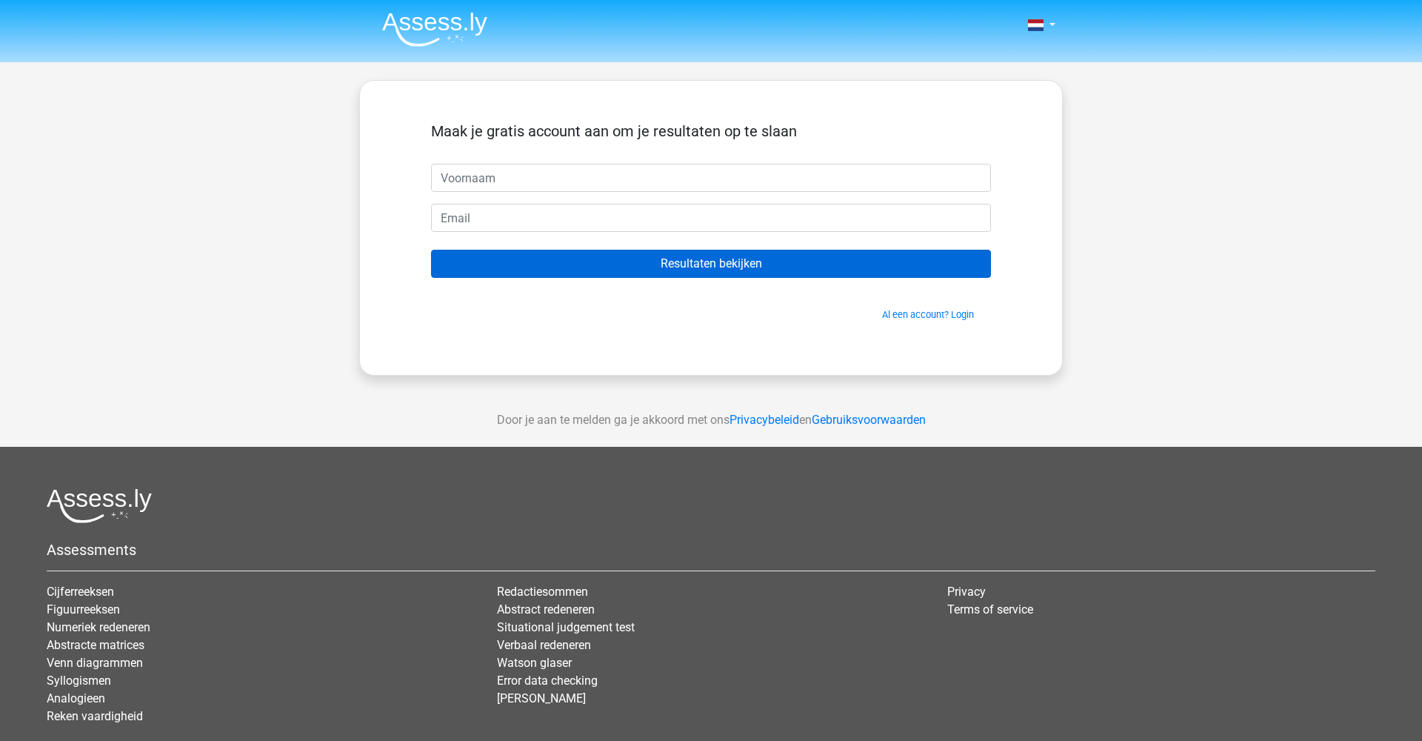
click at [858, 250] on input "Resultaten bekijken" at bounding box center [711, 264] width 560 height 28
click at [803, 264] on input "Resultaten bekijken" at bounding box center [711, 264] width 560 height 28
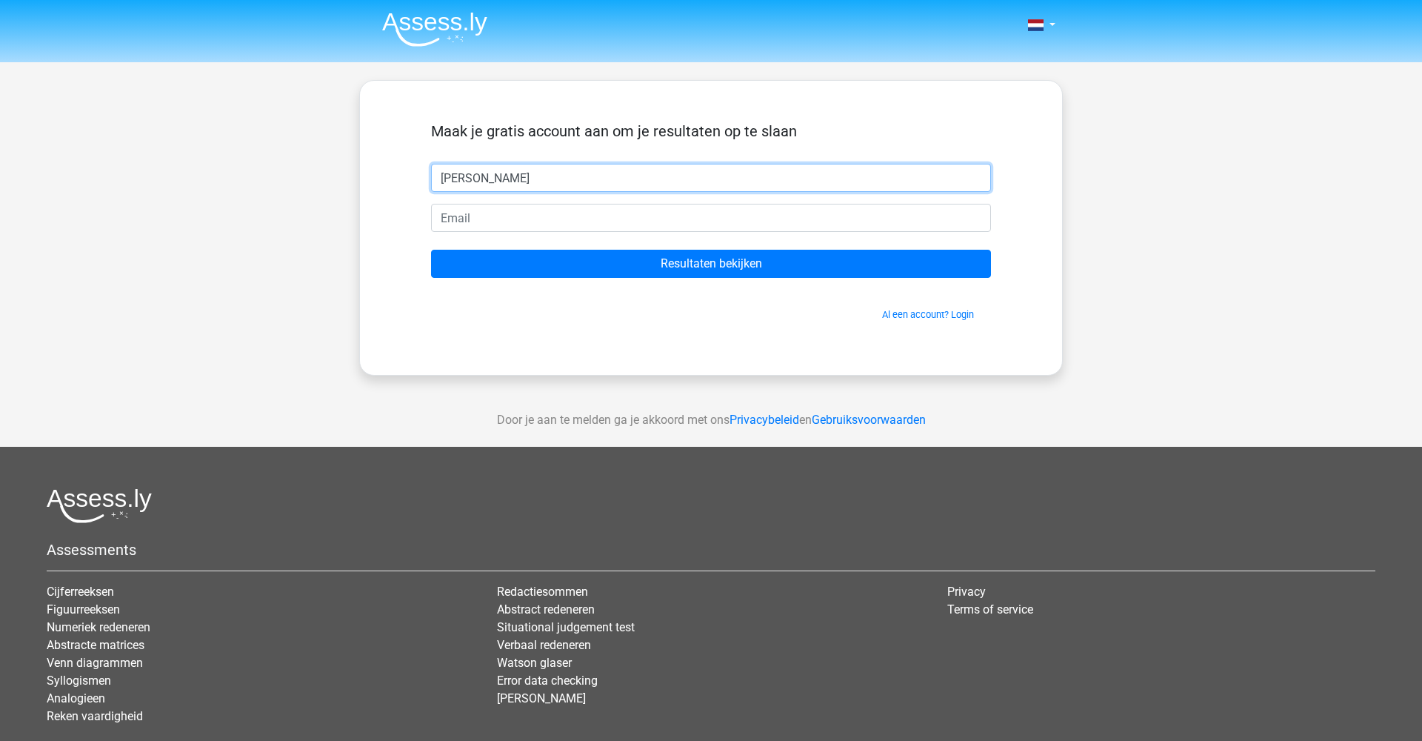
type input "Tjade"
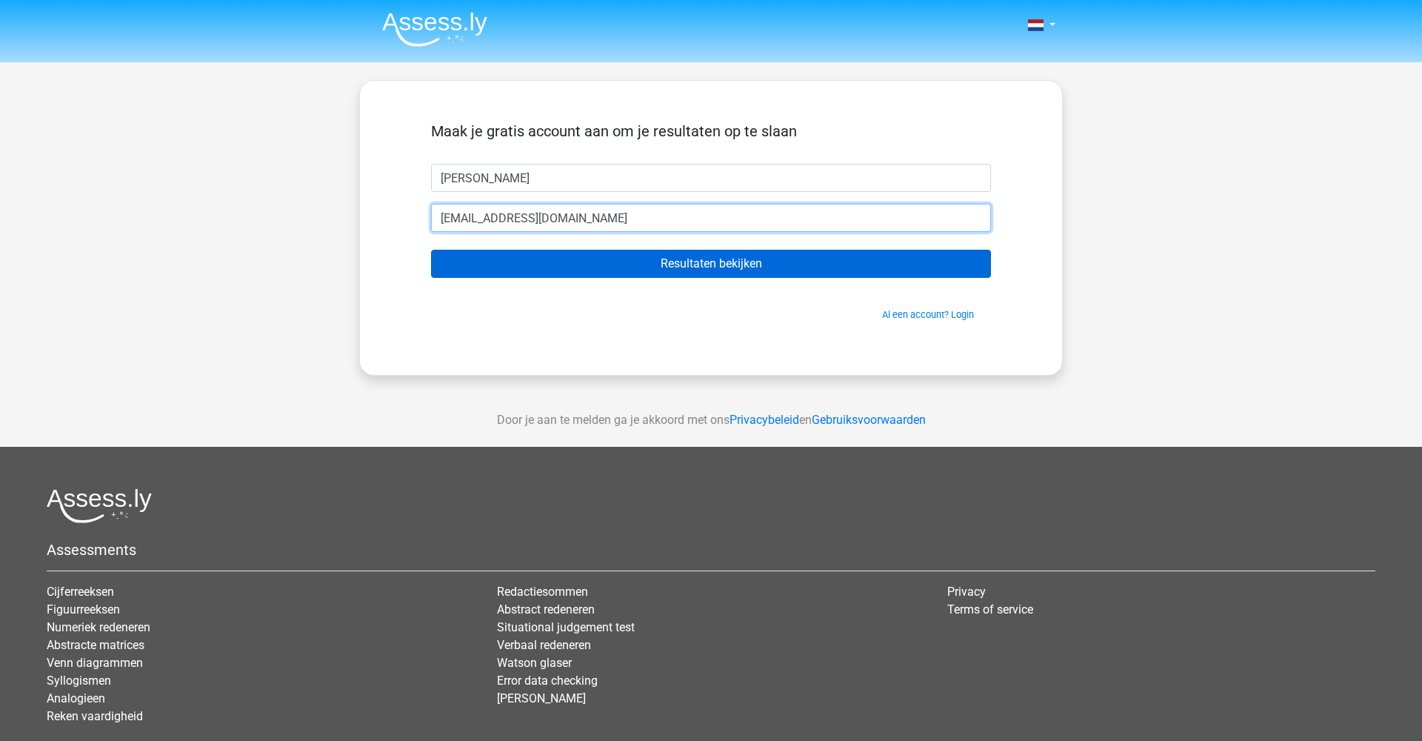
type input "Tjade_algra@hotmail.com"
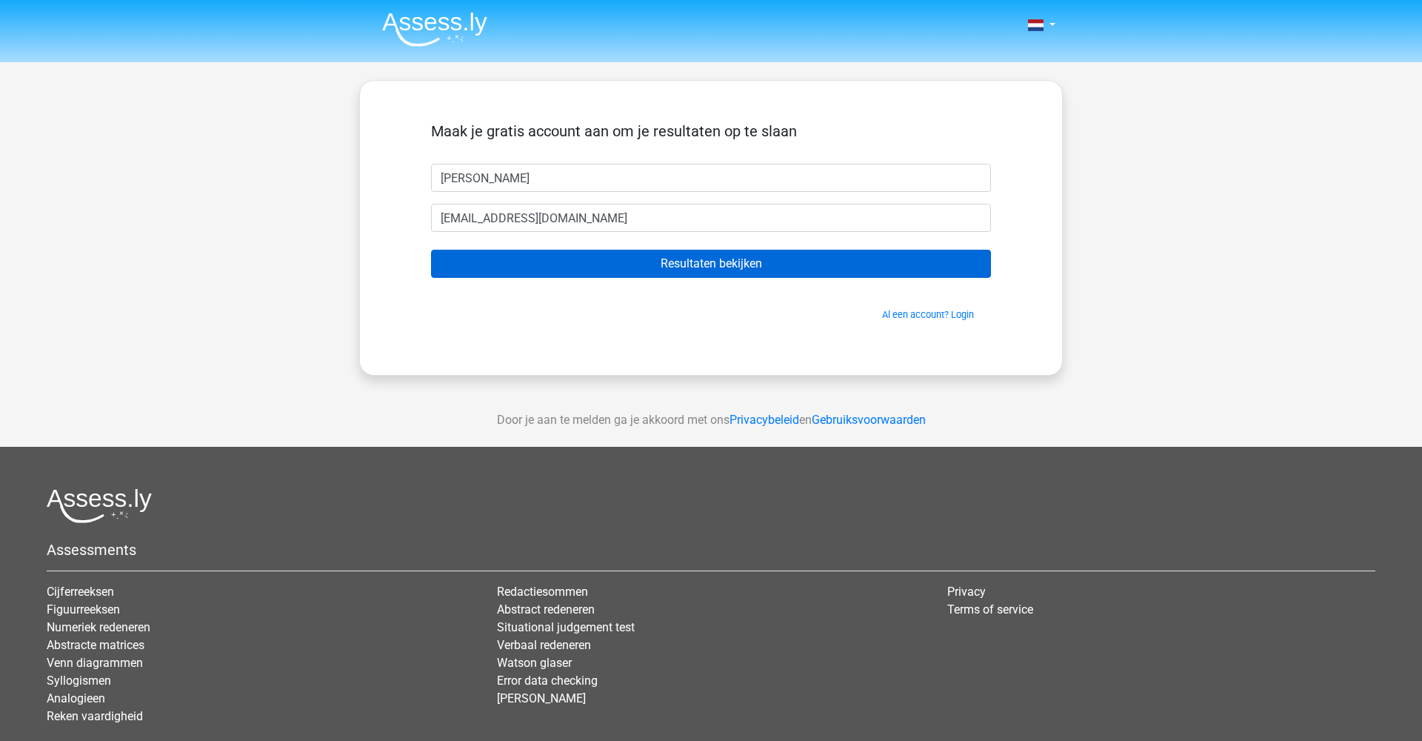
click at [696, 257] on input "Resultaten bekijken" at bounding box center [711, 264] width 560 height 28
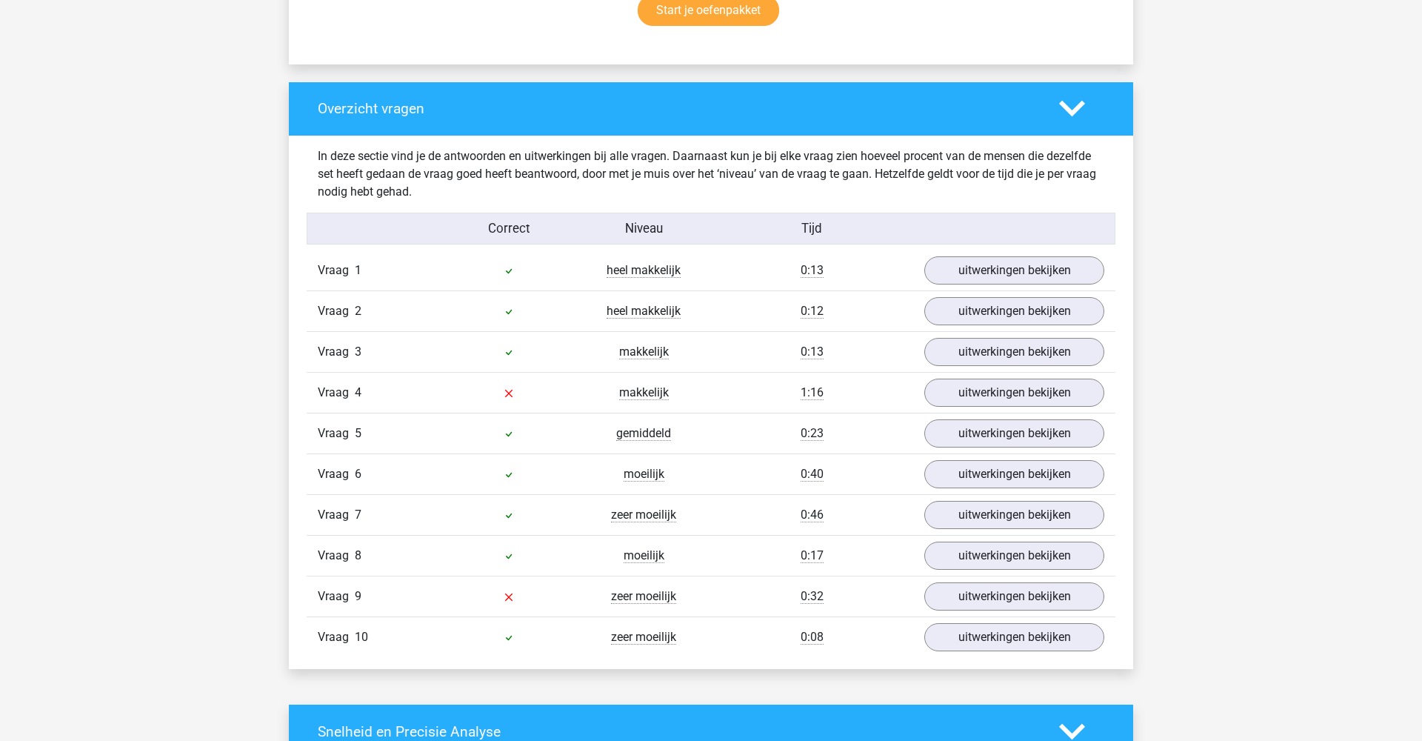
scroll to position [1049, 0]
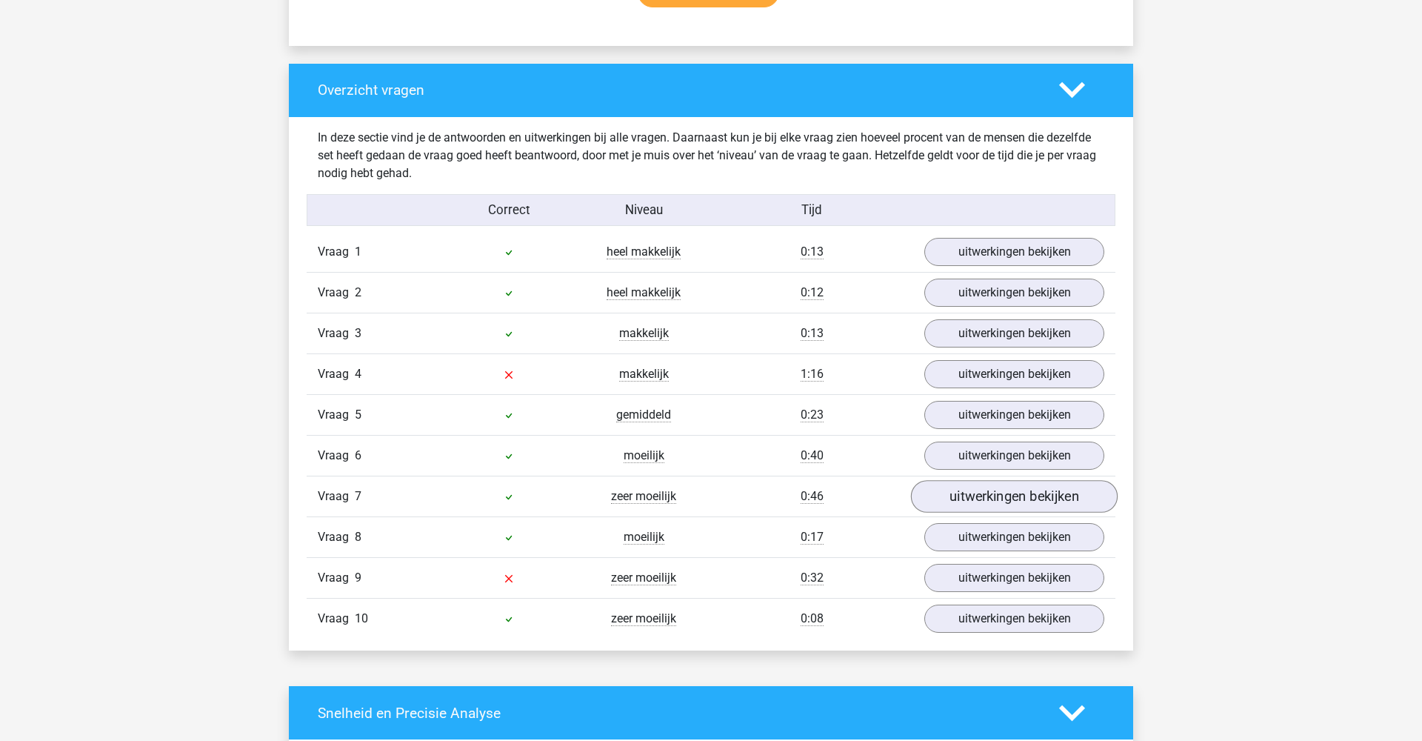
click at [990, 496] on link "uitwerkingen bekijken" at bounding box center [1014, 496] width 207 height 33
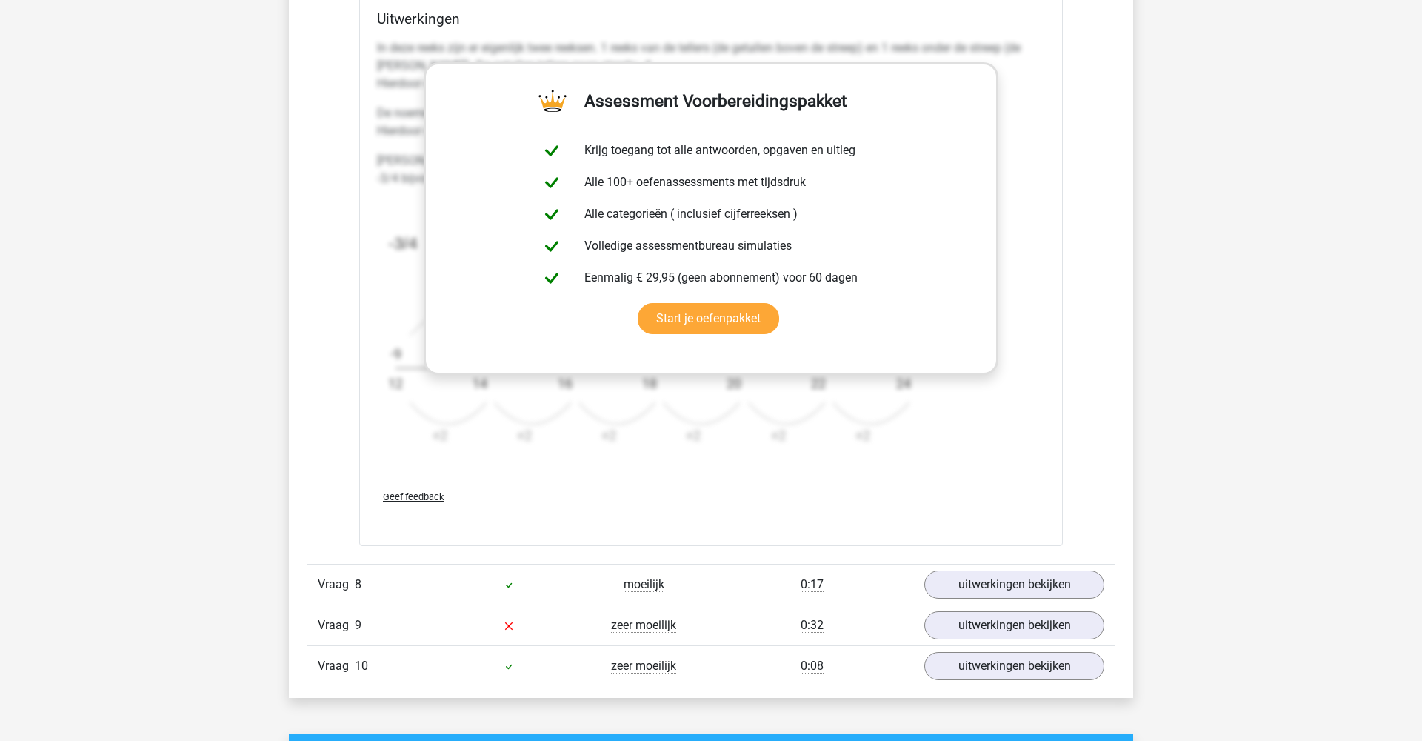
scroll to position [1978, 0]
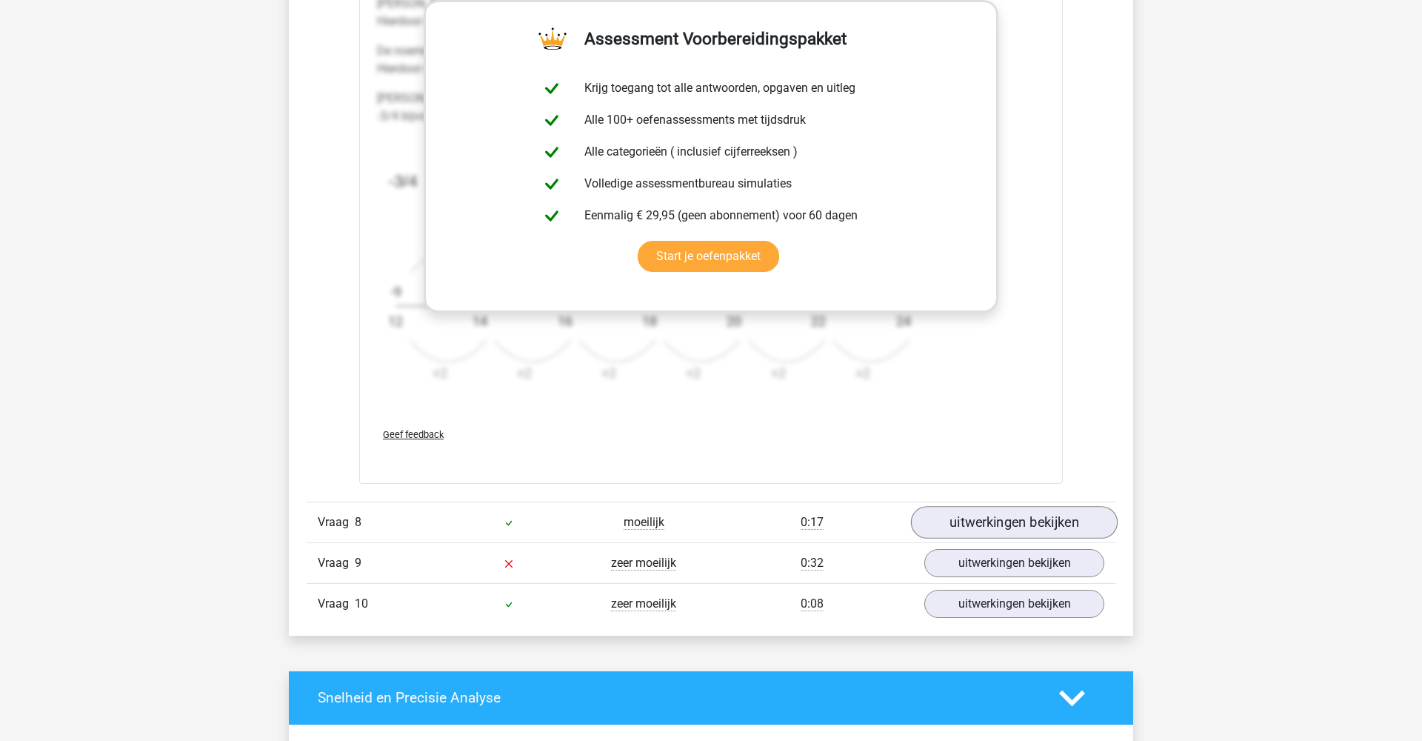
click at [979, 531] on link "uitwerkingen bekijken" at bounding box center [1014, 522] width 207 height 33
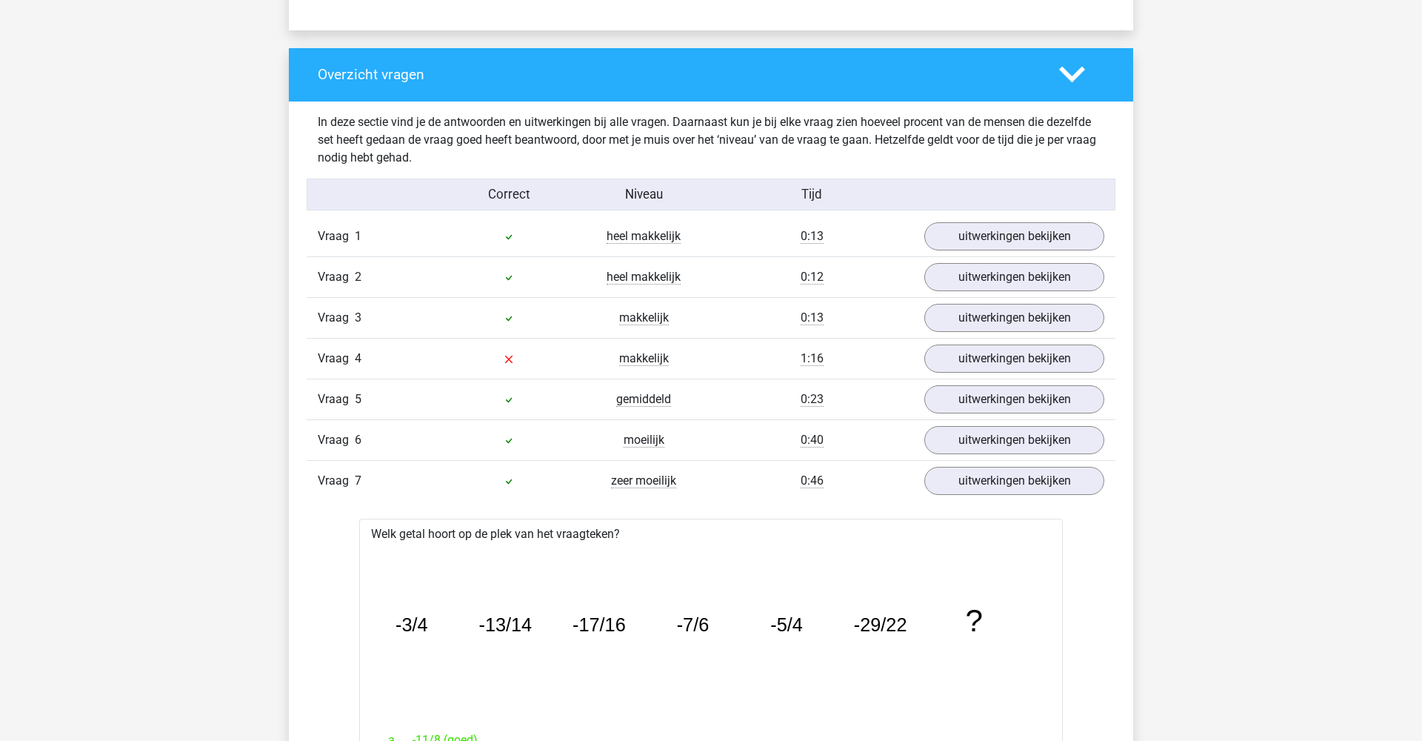
scroll to position [1057, 0]
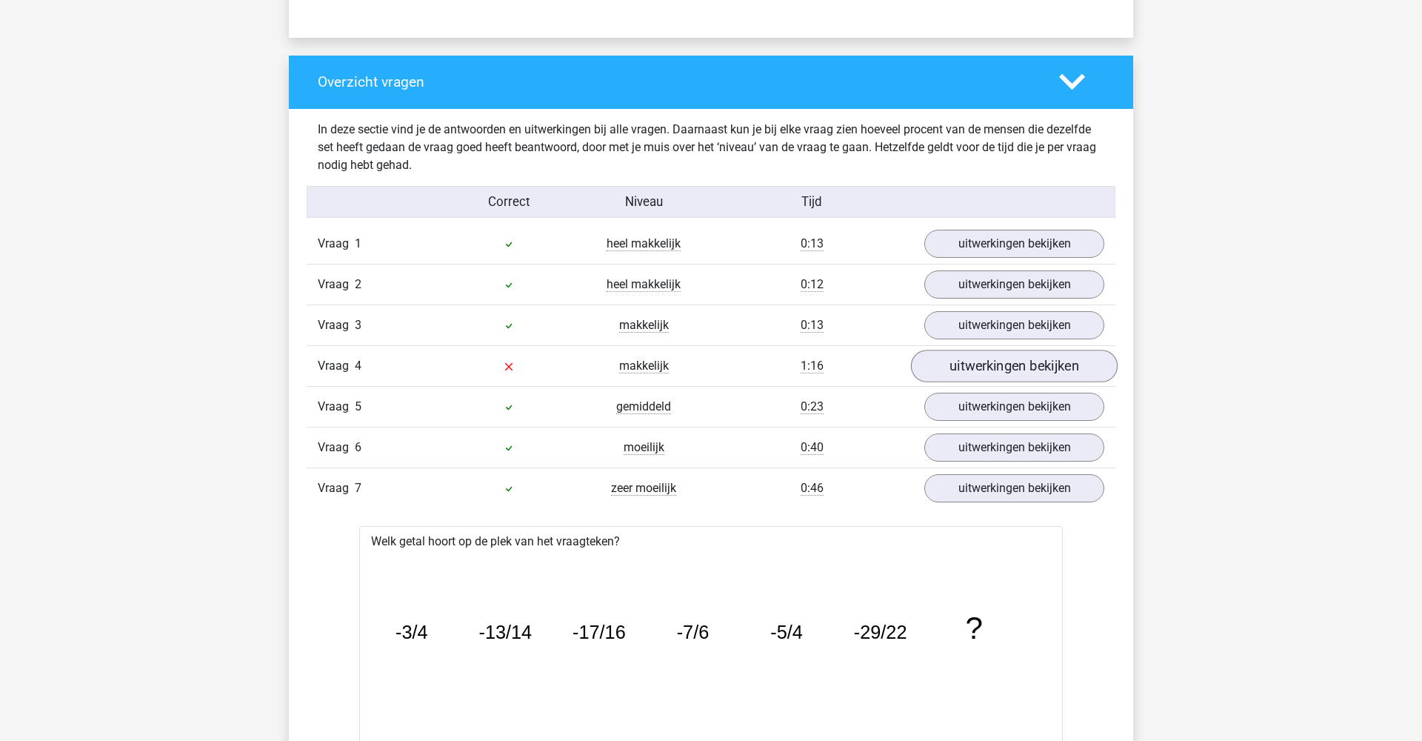
click at [991, 350] on link "uitwerkingen bekijken" at bounding box center [1014, 366] width 207 height 33
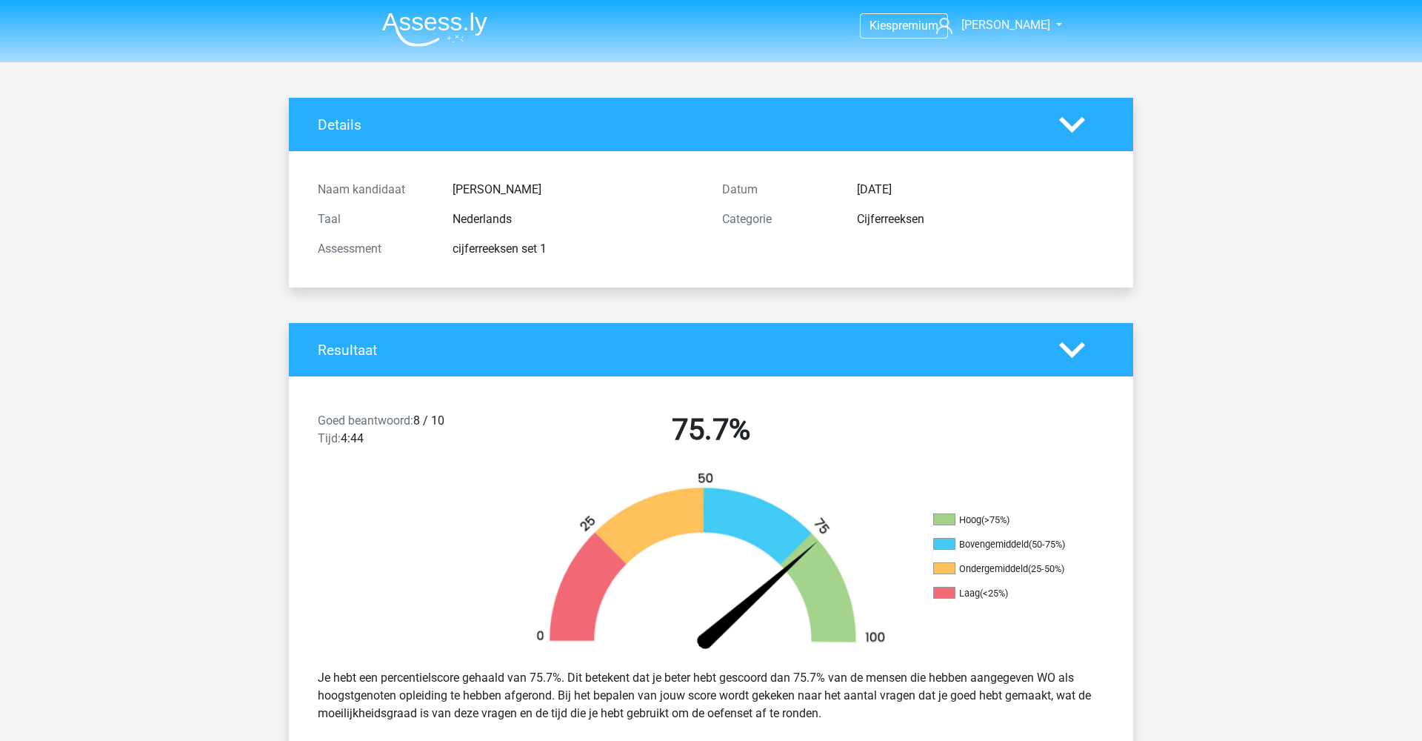
scroll to position [0, 0]
